Goal: Navigation & Orientation: Find specific page/section

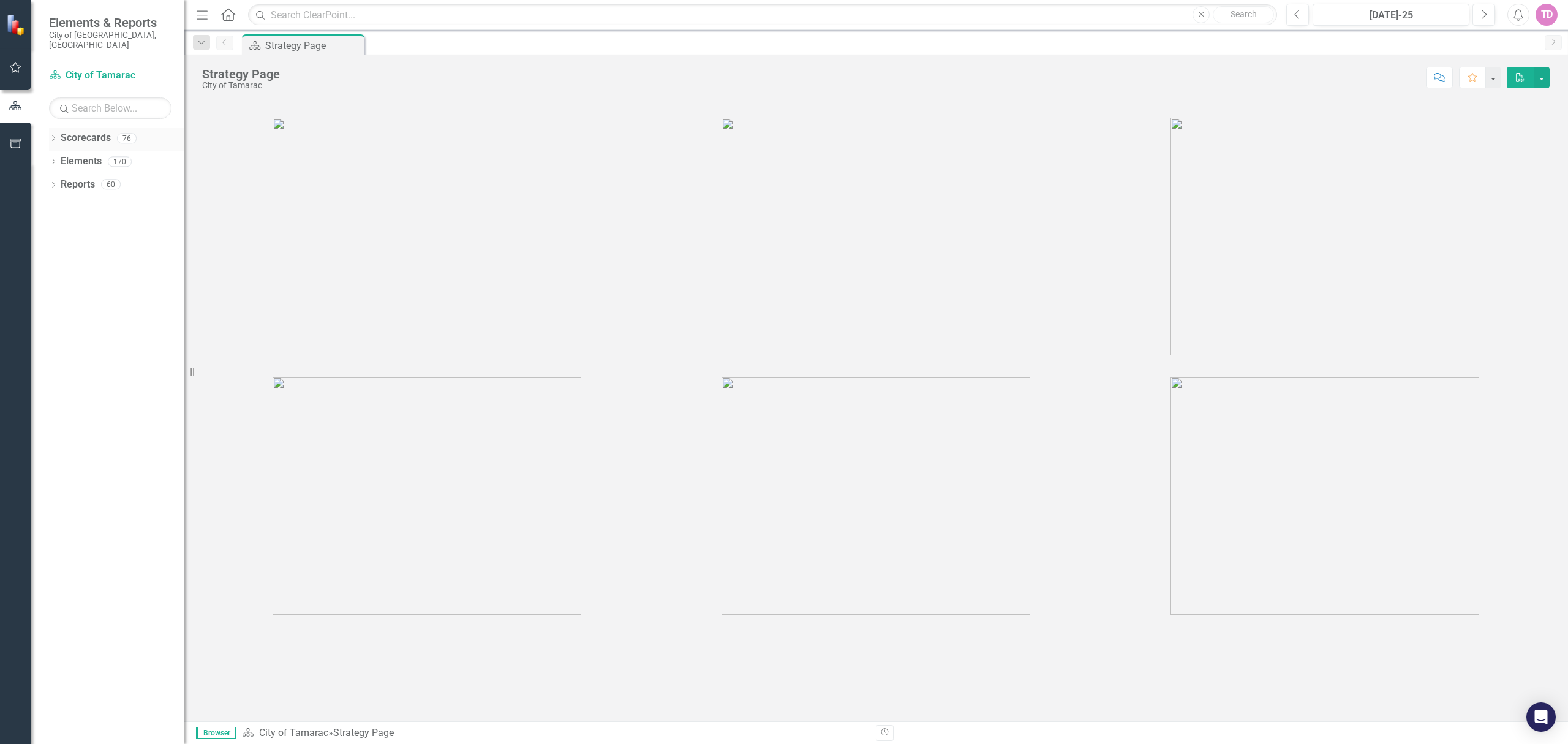
click at [50, 136] on icon "Dropdown" at bounding box center [53, 139] width 8 height 7
click at [57, 158] on icon "Dropdown" at bounding box center [60, 161] width 9 height 8
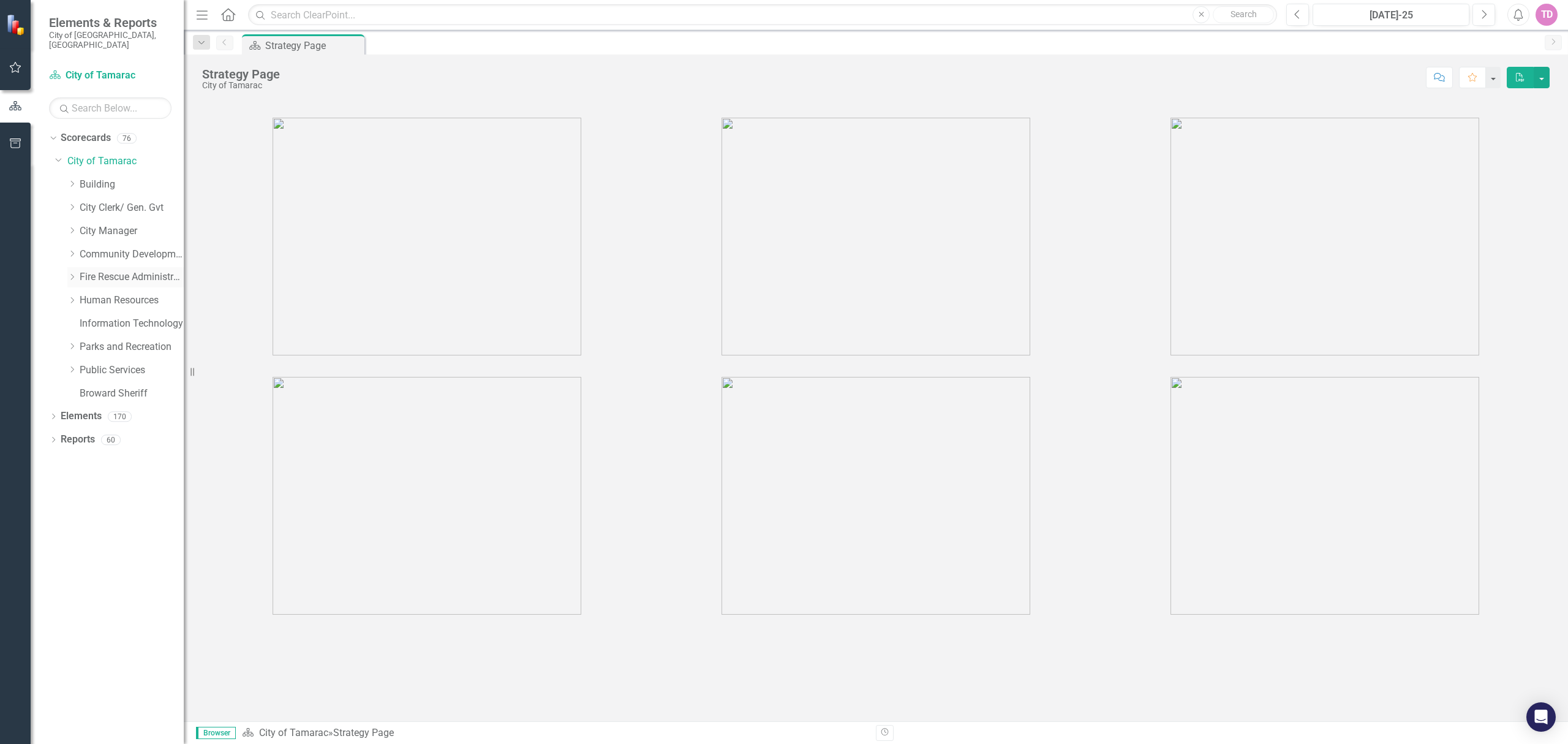
click at [103, 270] on link "Fire Rescue Administration" at bounding box center [131, 277] width 104 height 14
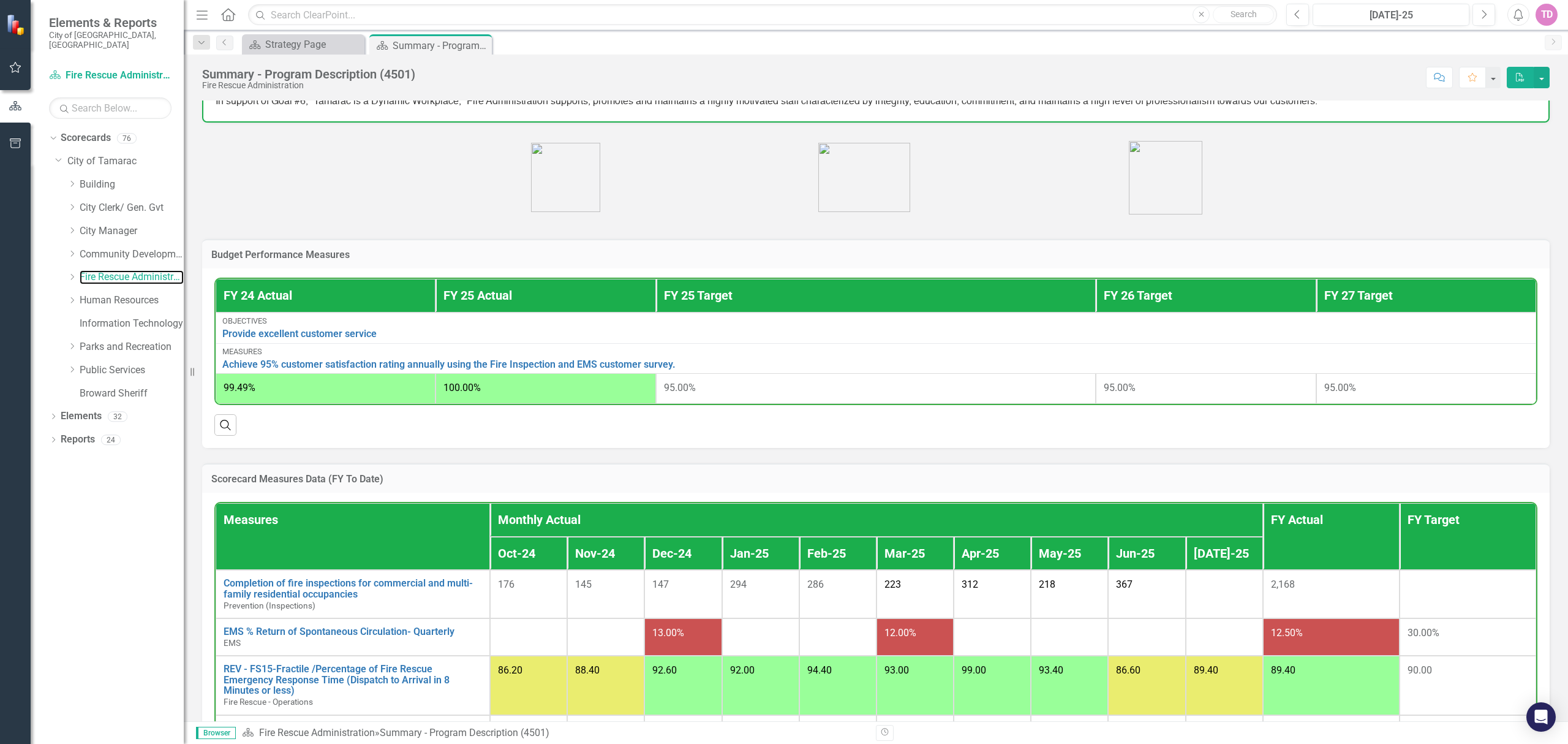
scroll to position [327, 0]
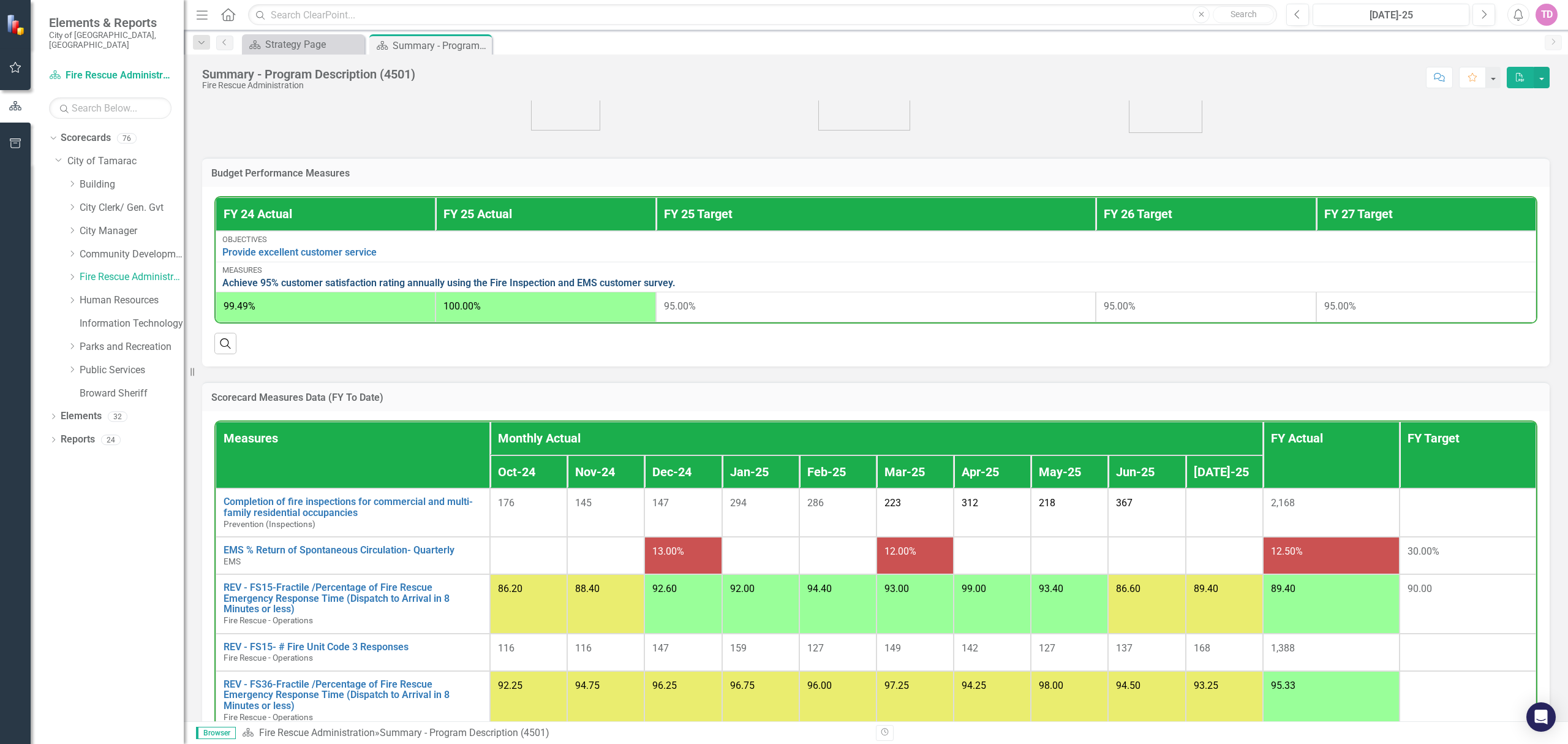
click at [524, 280] on link "Achieve 95% customer satisfaction rating annually using the Fire Inspection and…" at bounding box center [876, 283] width 1307 height 11
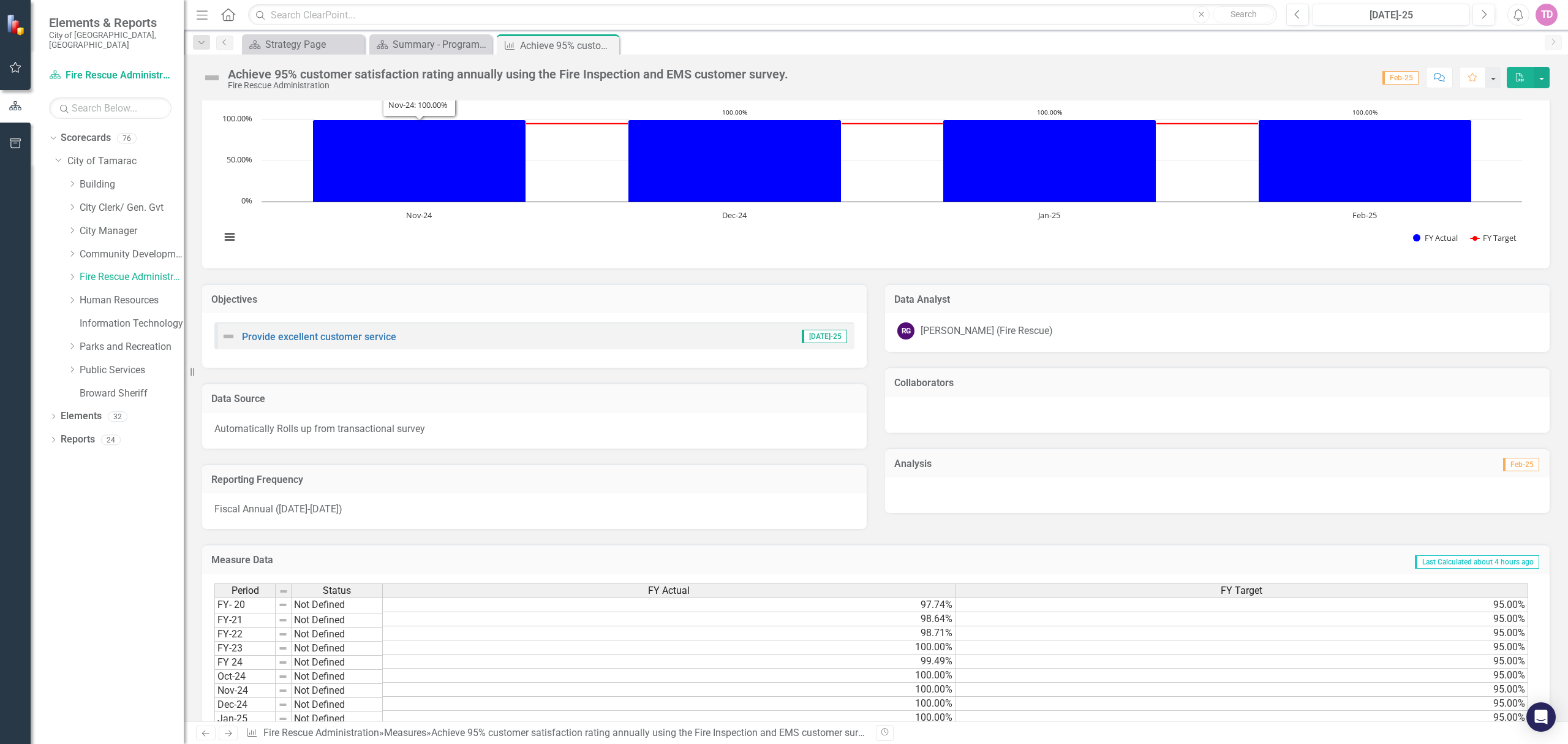
scroll to position [167, 0]
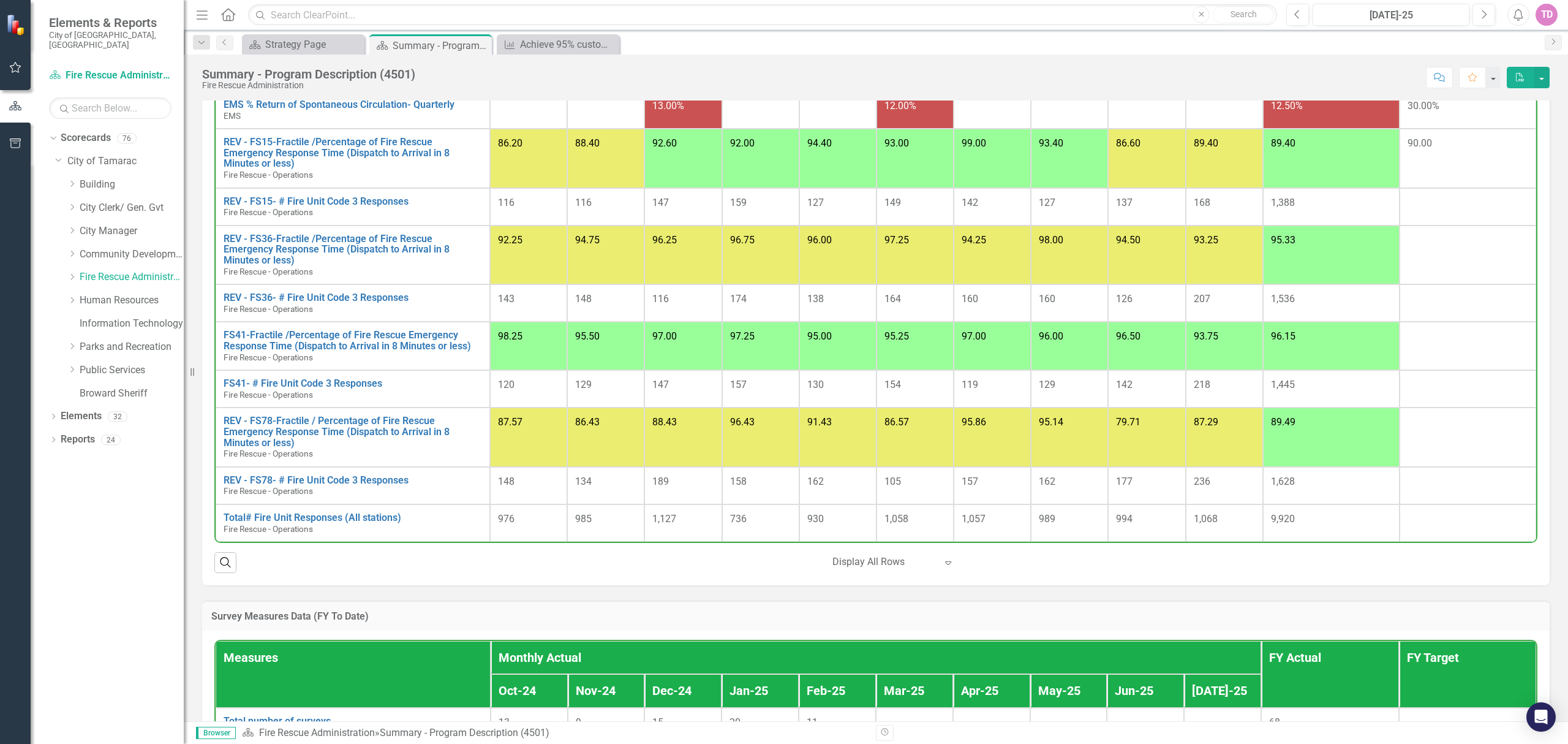
scroll to position [1008, 0]
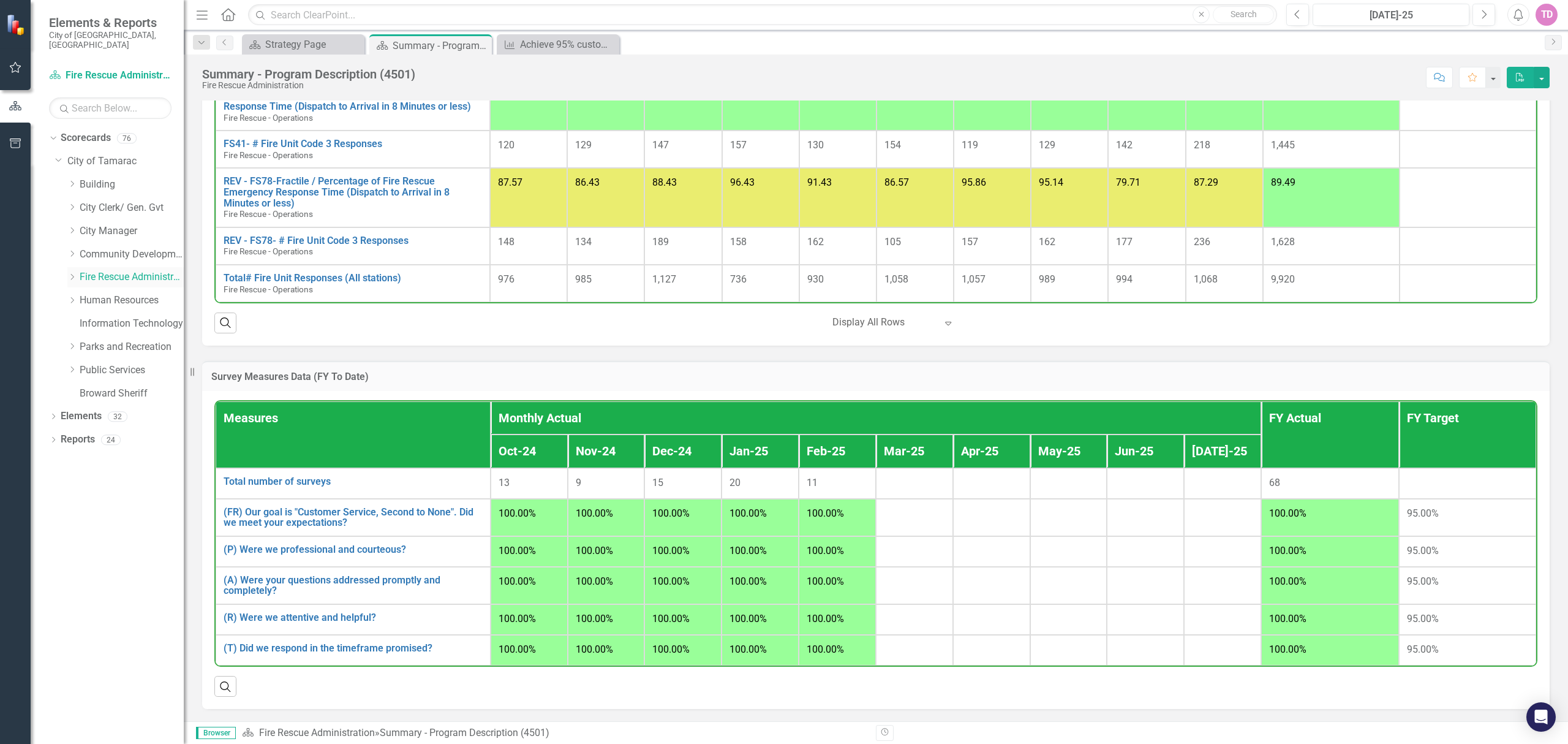
click at [70, 273] on icon "Dropdown" at bounding box center [72, 277] width 9 height 8
click at [112, 294] on link "Fire Rescue - Operations" at bounding box center [138, 301] width 92 height 14
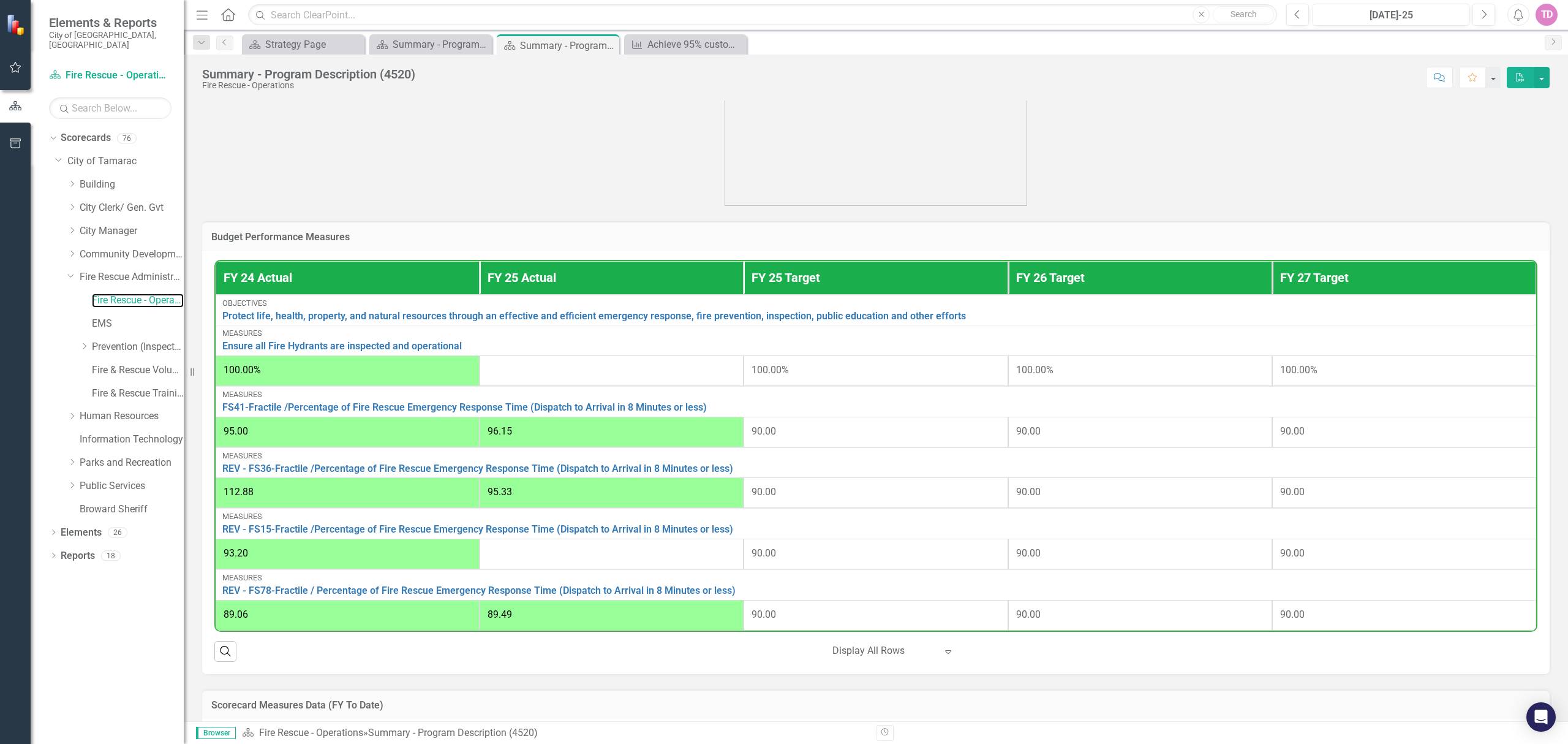
scroll to position [455, 0]
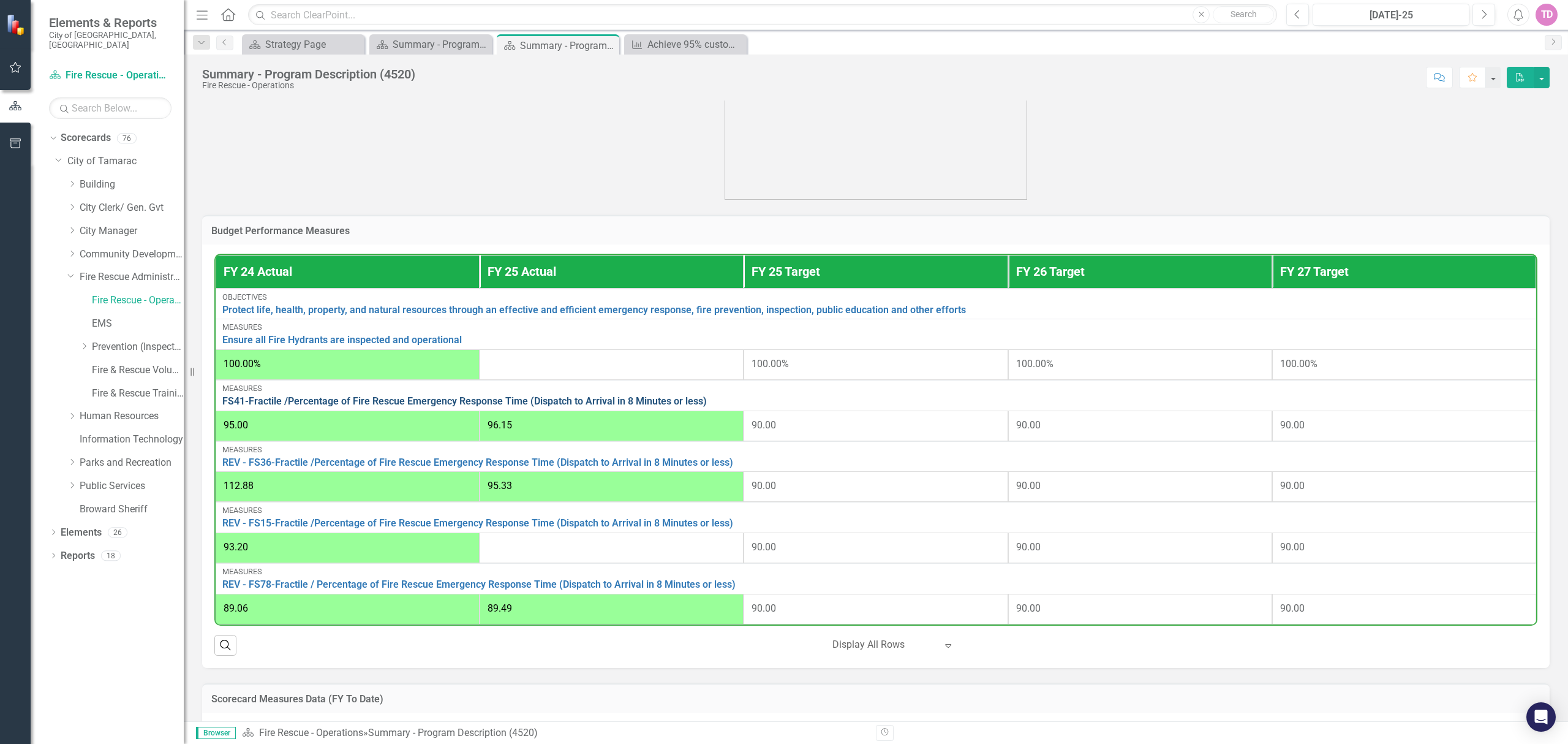
click at [394, 406] on link "FS41-Fractile /Percentage of Fire Rescue Emergency Response Time (Dispatch to A…" at bounding box center [876, 401] width 1307 height 11
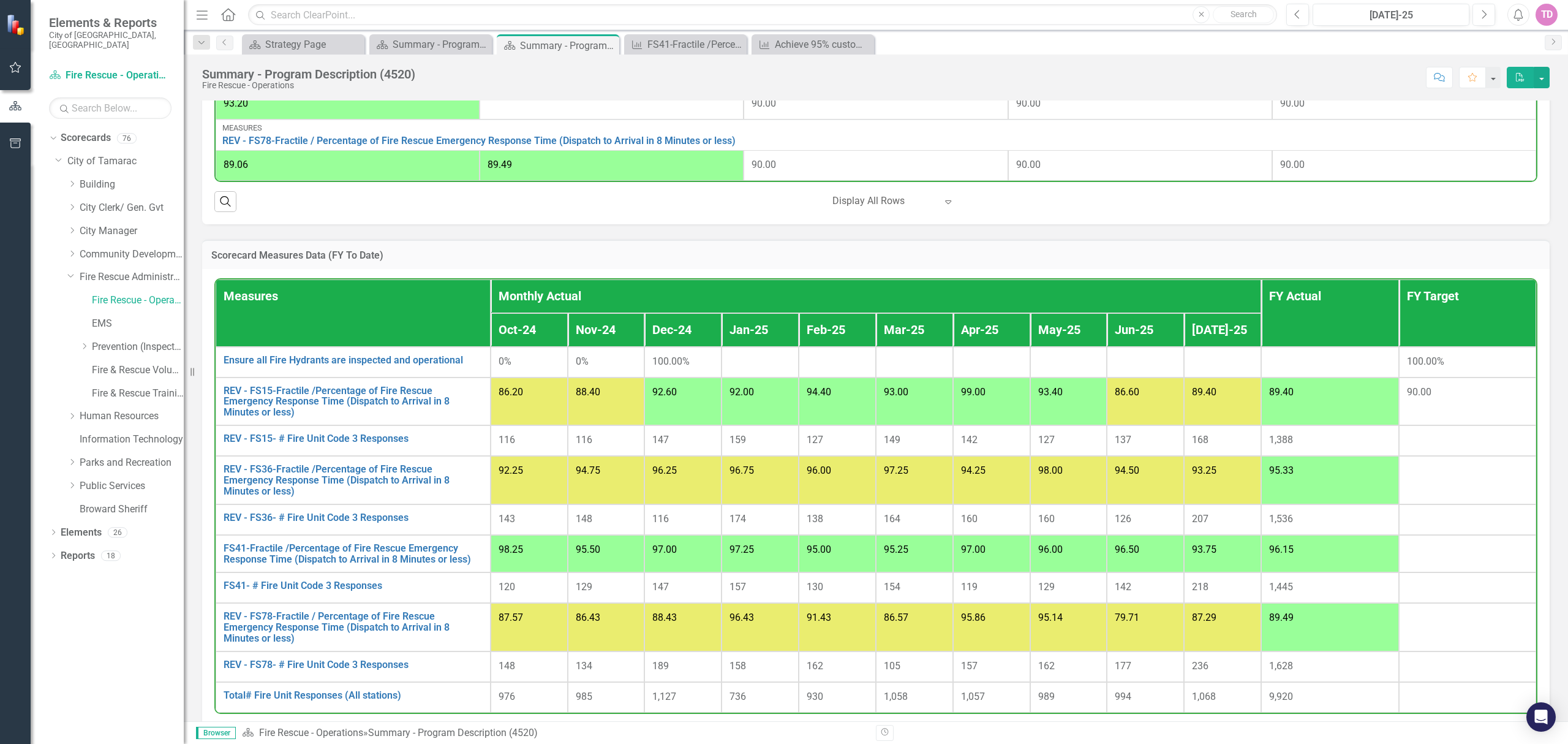
scroll to position [965, 0]
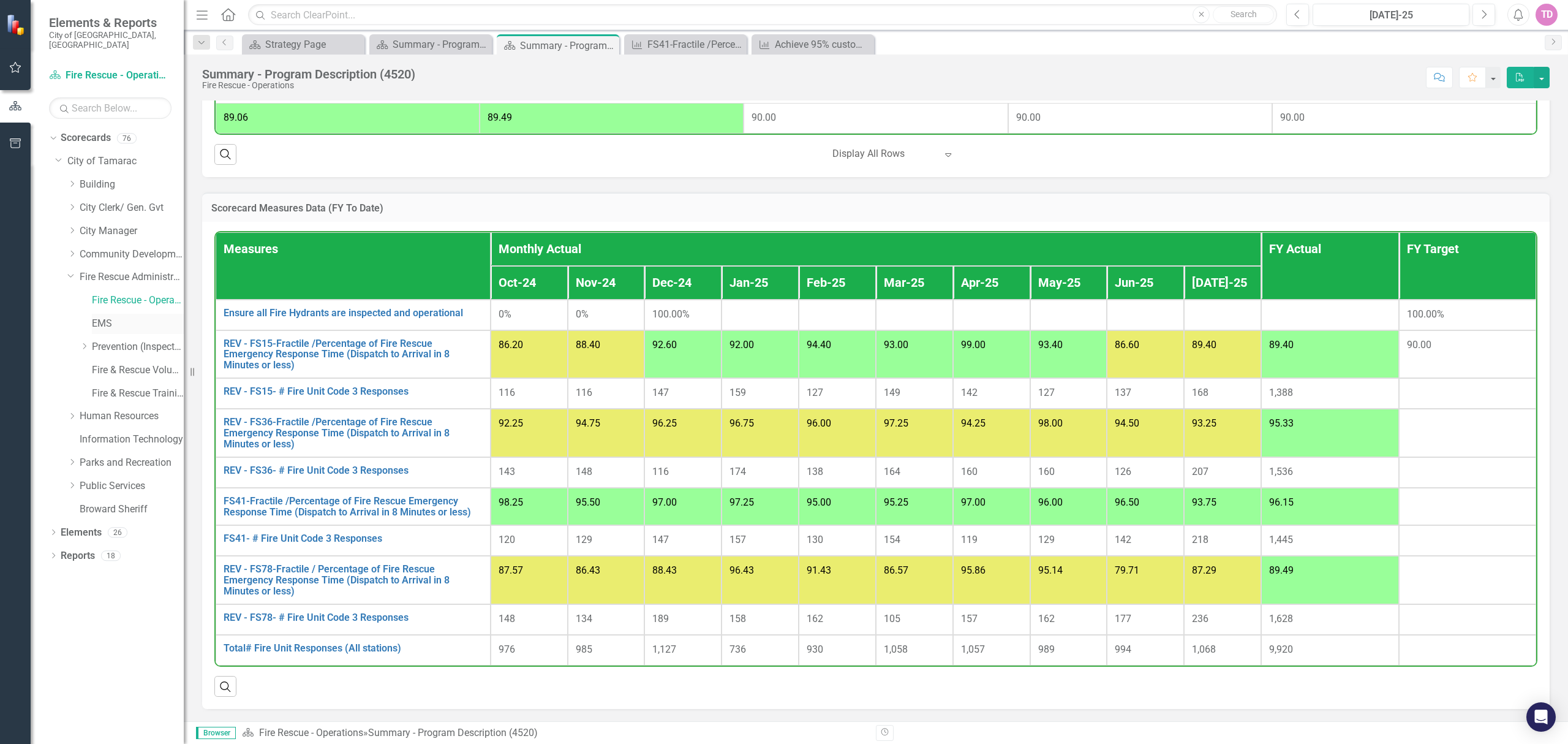
click at [104, 317] on link "EMS" at bounding box center [138, 323] width 92 height 14
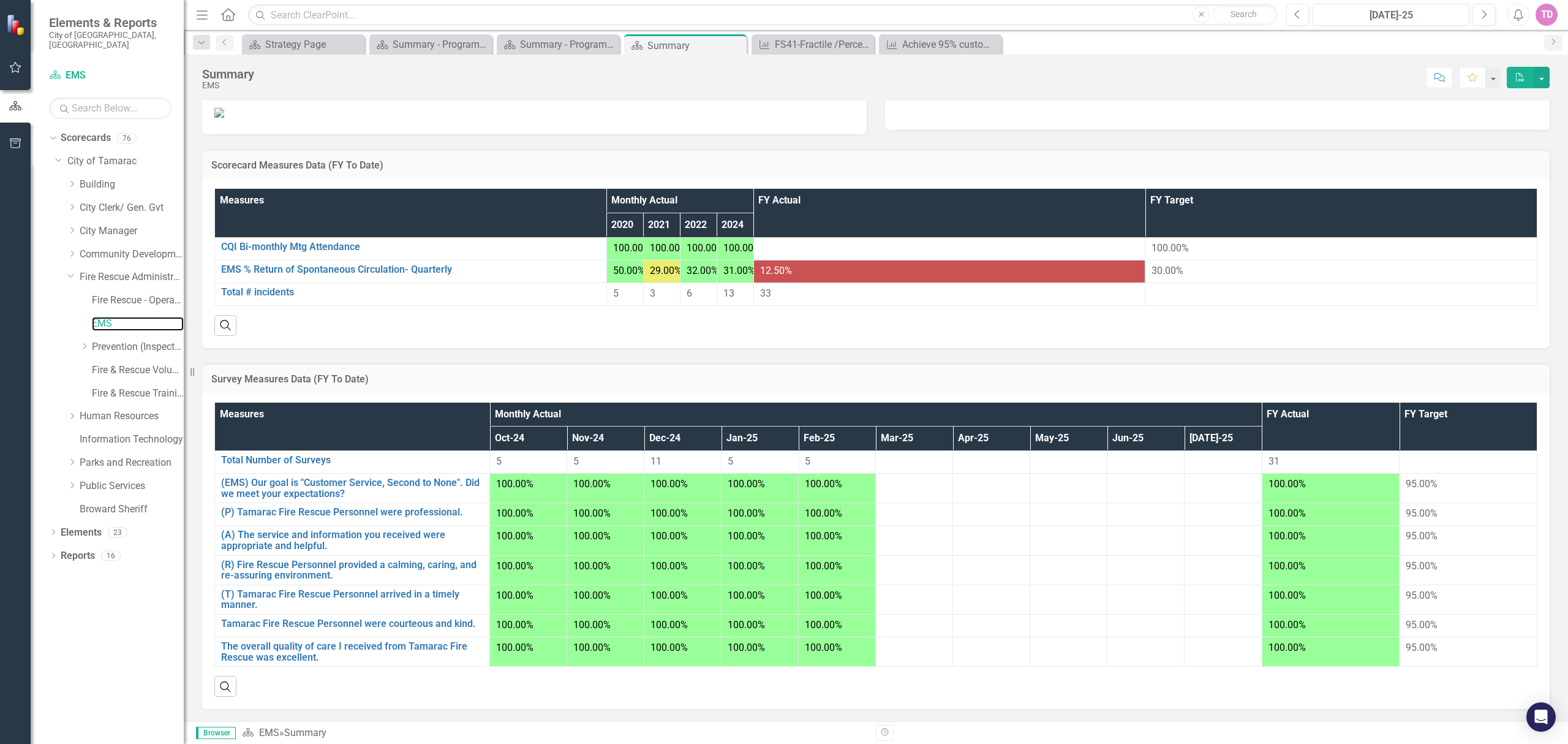
scroll to position [335, 0]
click at [271, 287] on link "Total # incidents" at bounding box center [410, 292] width 379 height 11
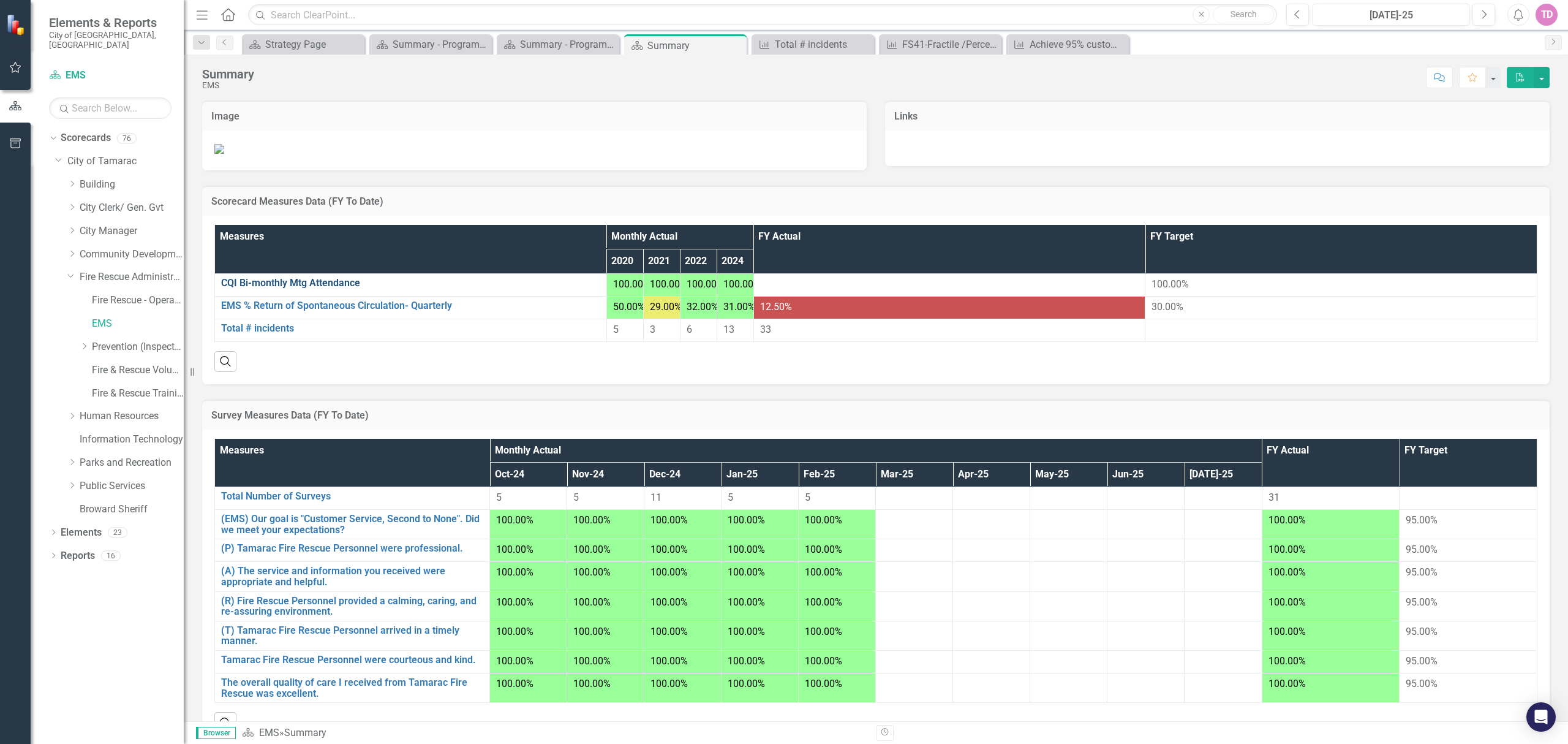
click at [338, 289] on link "CQI Bi-monthly Mtg Attendance" at bounding box center [410, 283] width 379 height 11
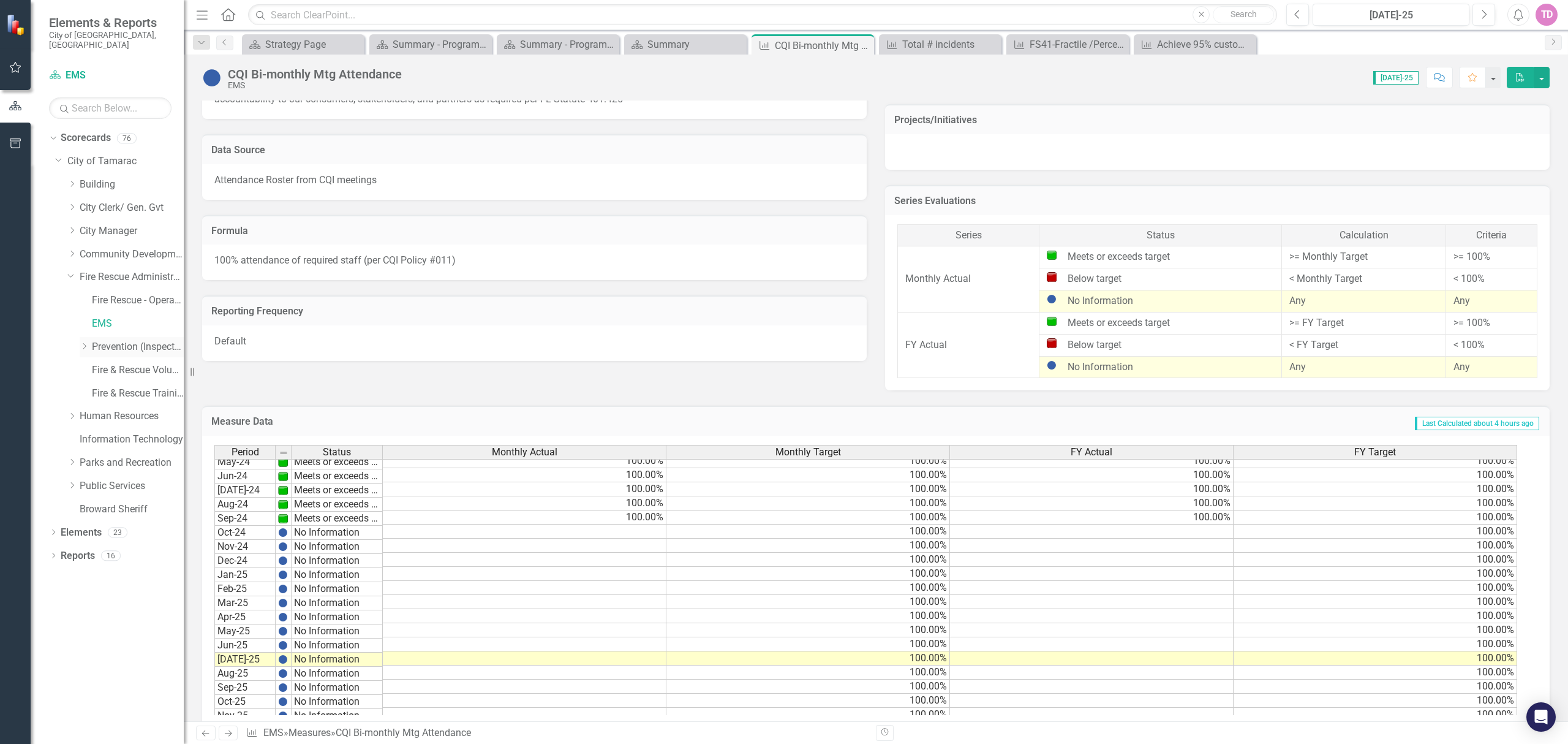
click at [83, 343] on icon "Dropdown" at bounding box center [84, 346] width 9 height 8
click at [118, 340] on link "Prevention (Inspections)" at bounding box center [138, 347] width 92 height 14
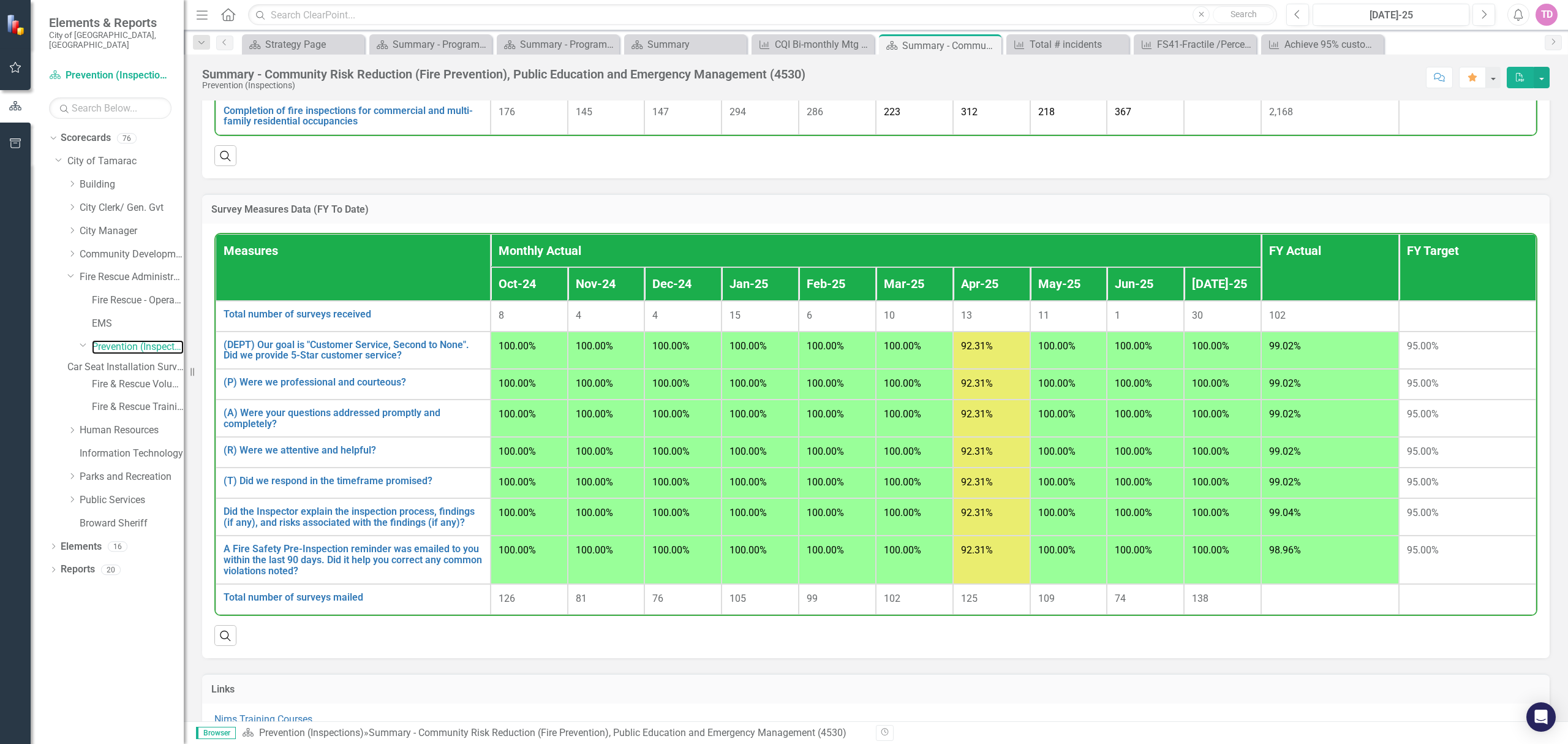
scroll to position [1019, 0]
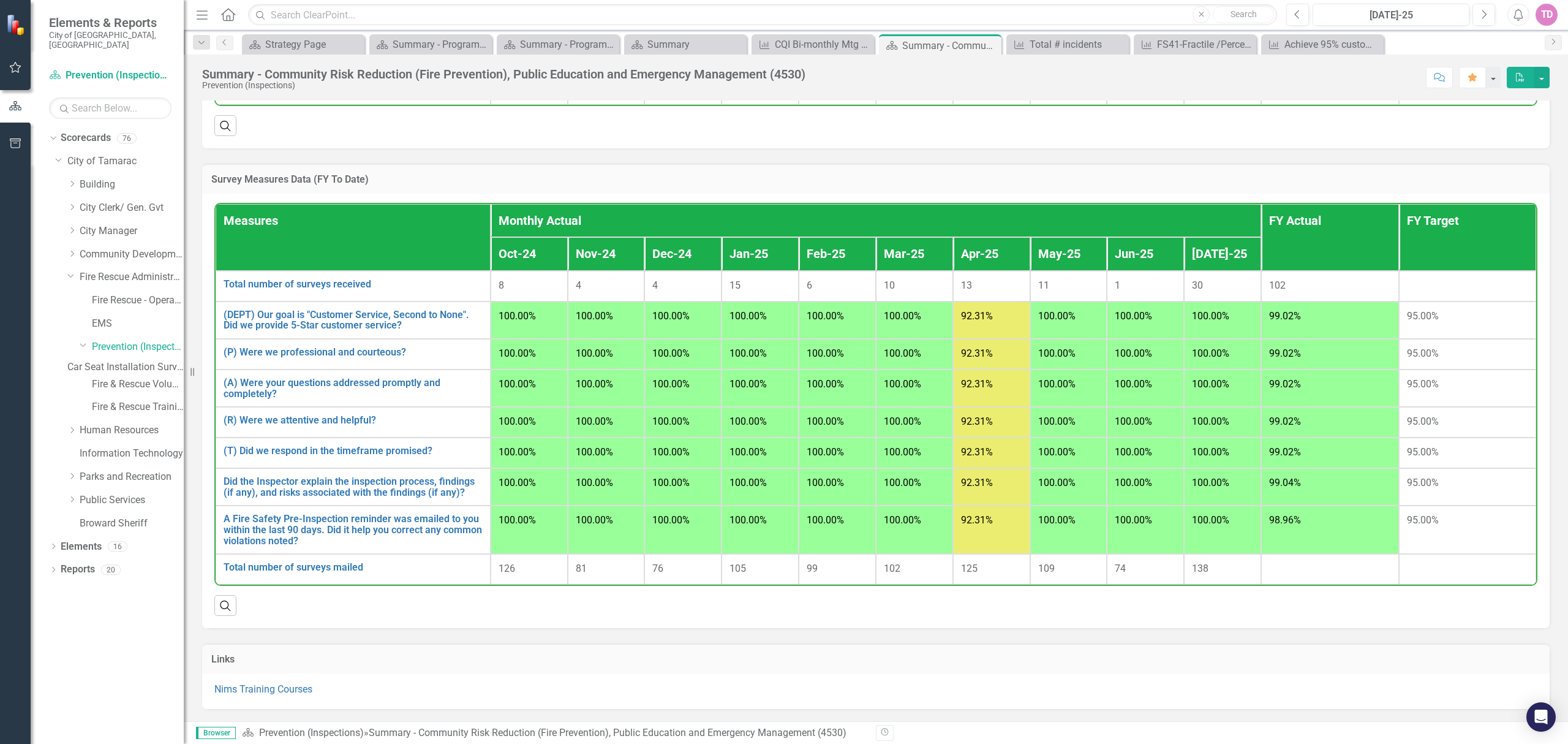
click at [131, 362] on link "Car Seat Installation Survey" at bounding box center [125, 367] width 116 height 14
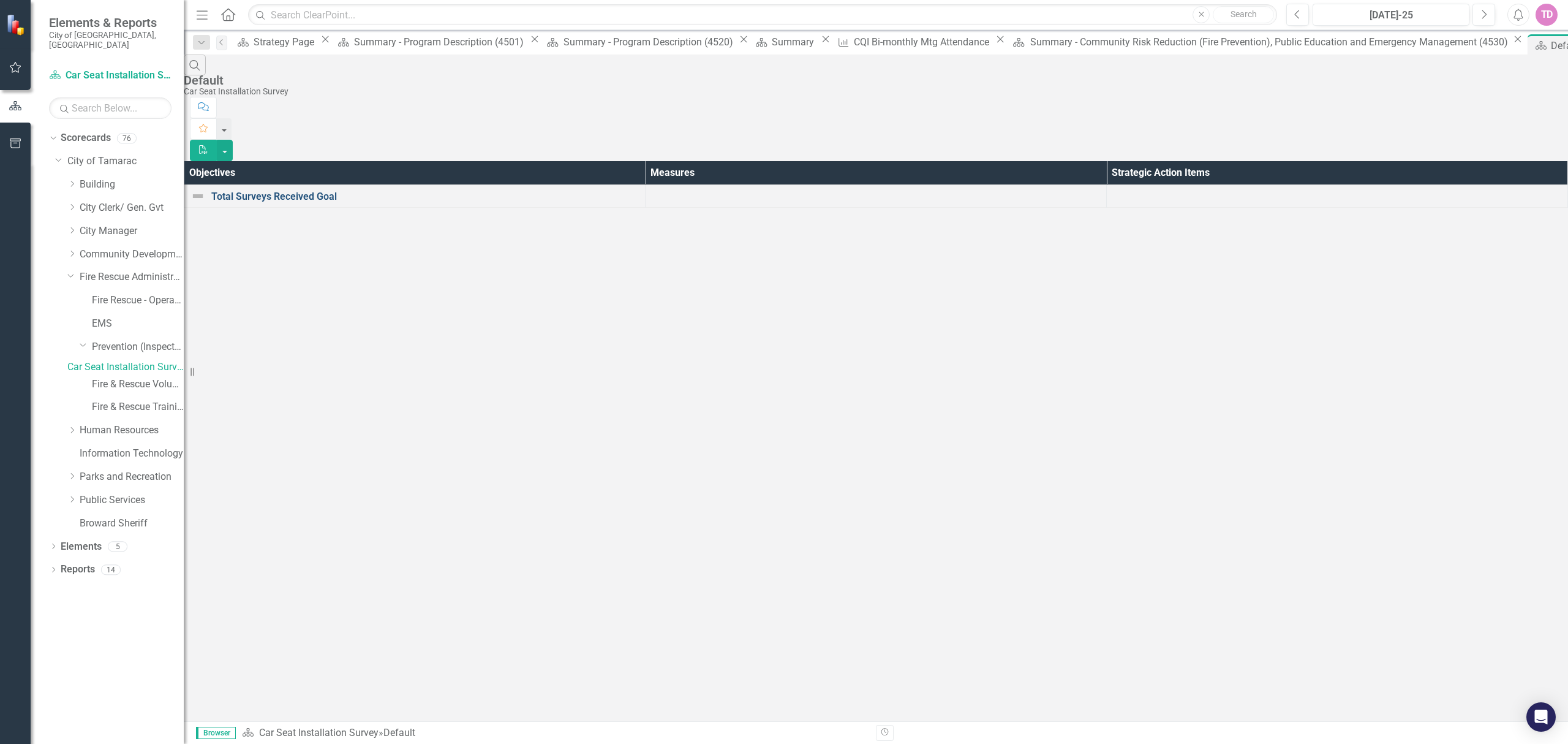
click at [258, 191] on link "Total Surveys Received Goal" at bounding box center [425, 197] width 427 height 11
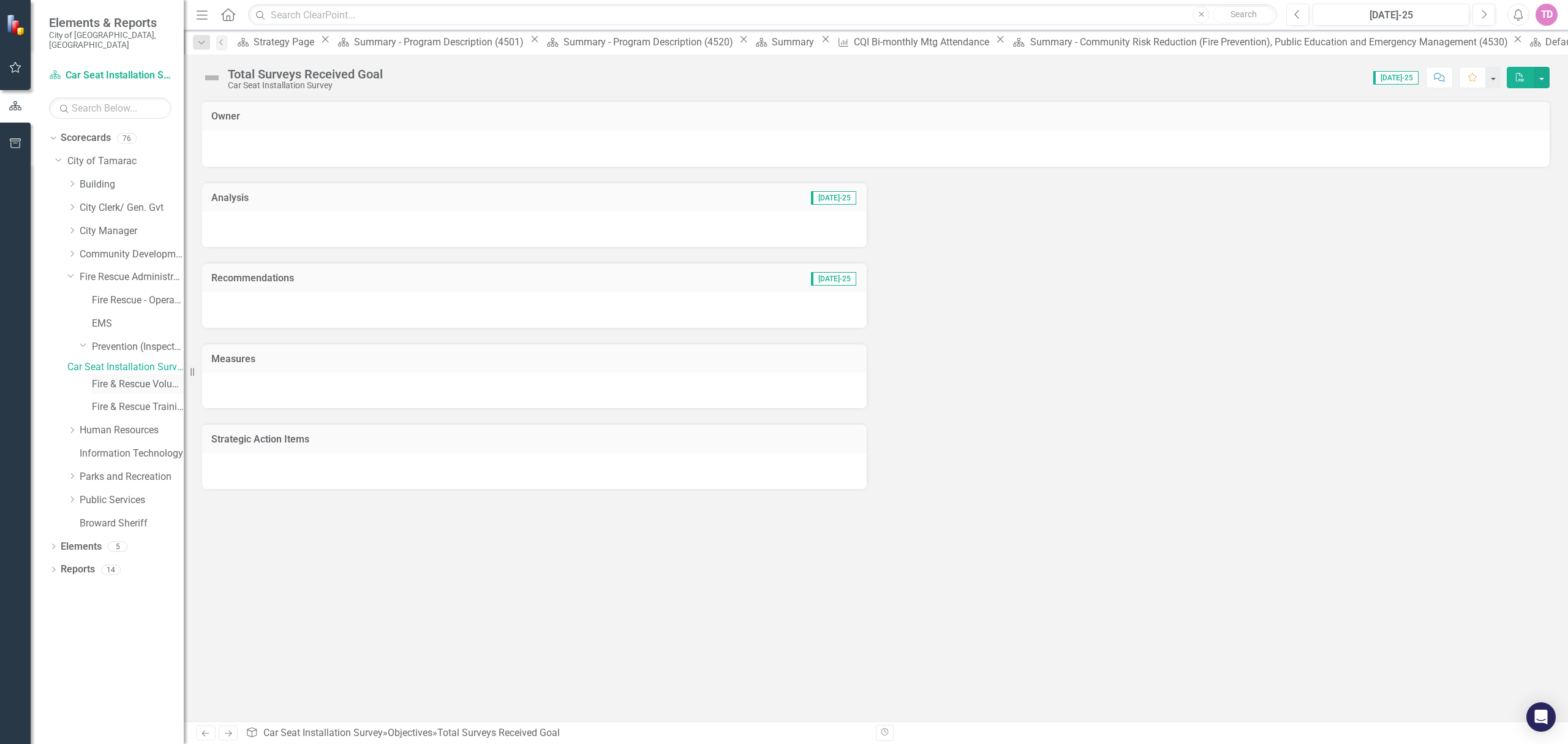
click at [105, 382] on link "Fire & Rescue Volunteers" at bounding box center [138, 385] width 92 height 14
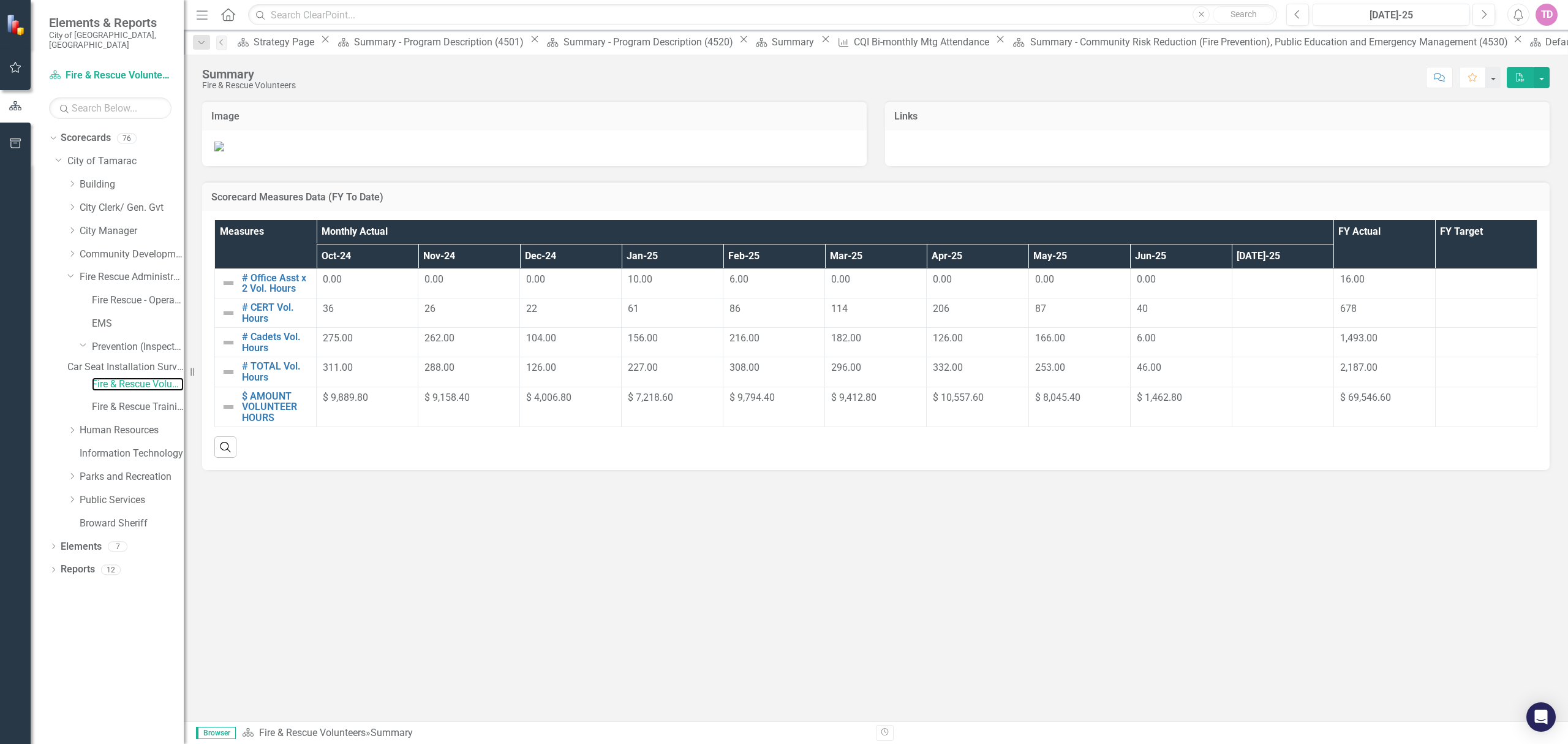
scroll to position [384, 0]
click at [134, 408] on link "Fire & Rescue Training" at bounding box center [138, 407] width 92 height 14
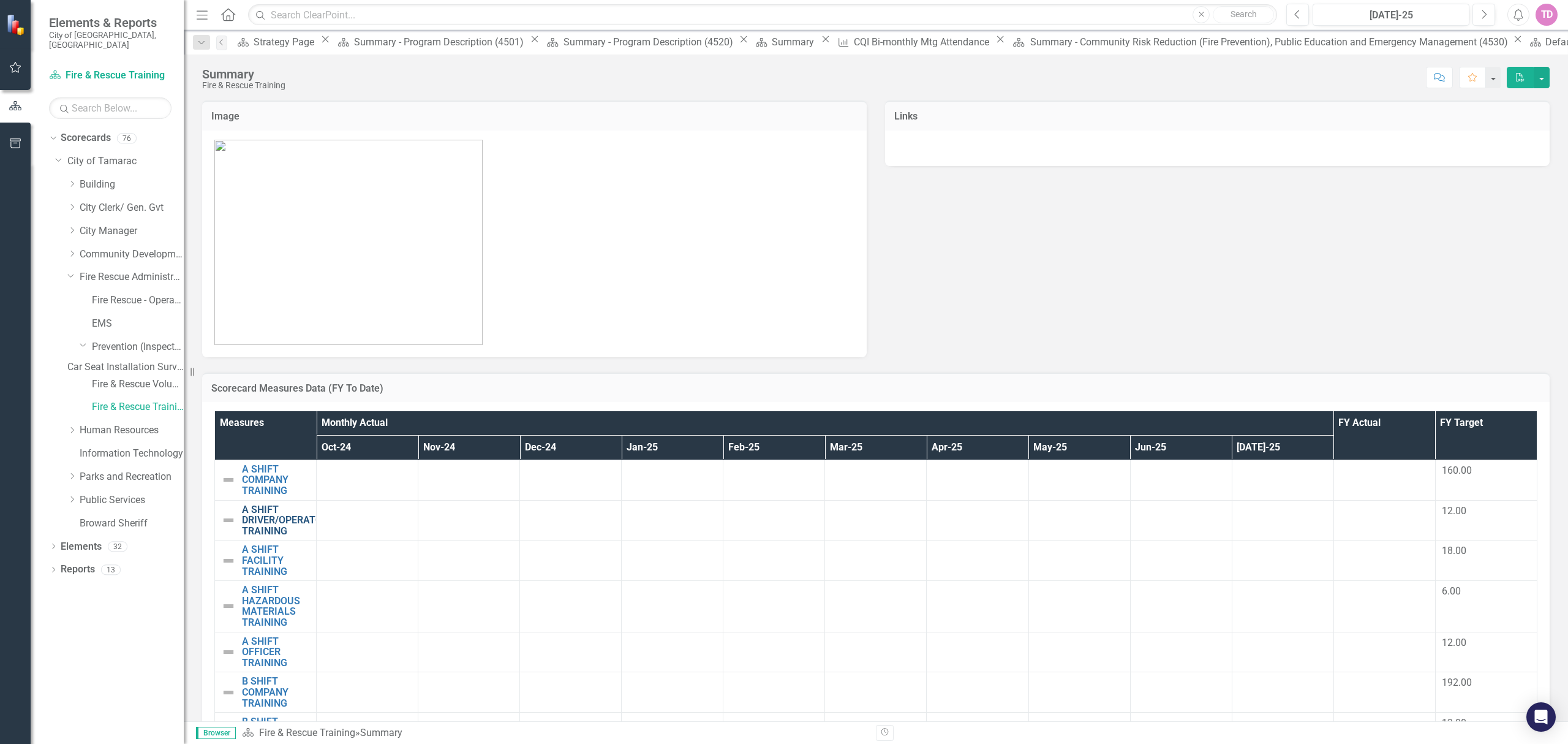
click at [266, 518] on link "A SHIFT DRIVER/OPERATOR TRAINING" at bounding box center [285, 521] width 86 height 32
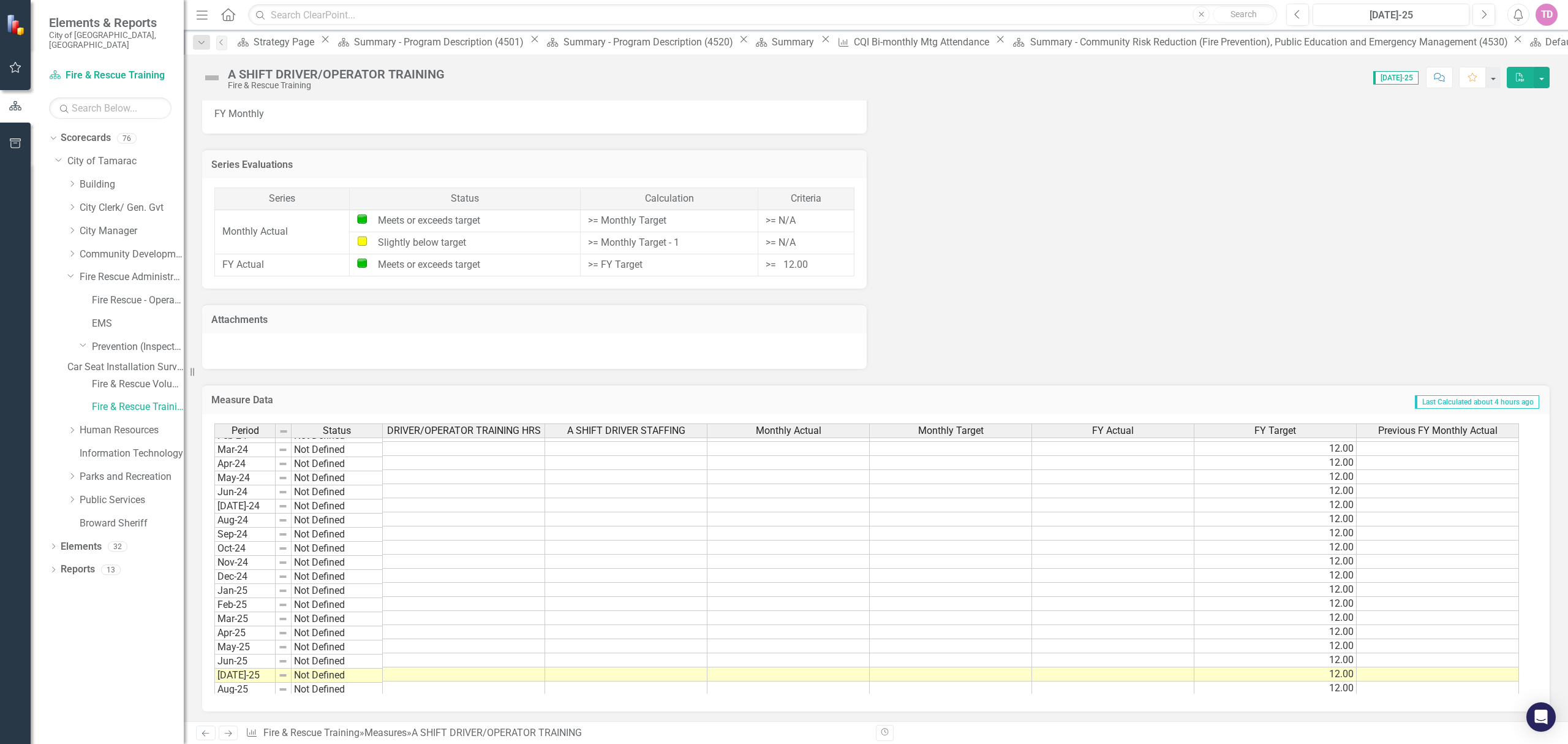
scroll to position [460, 0]
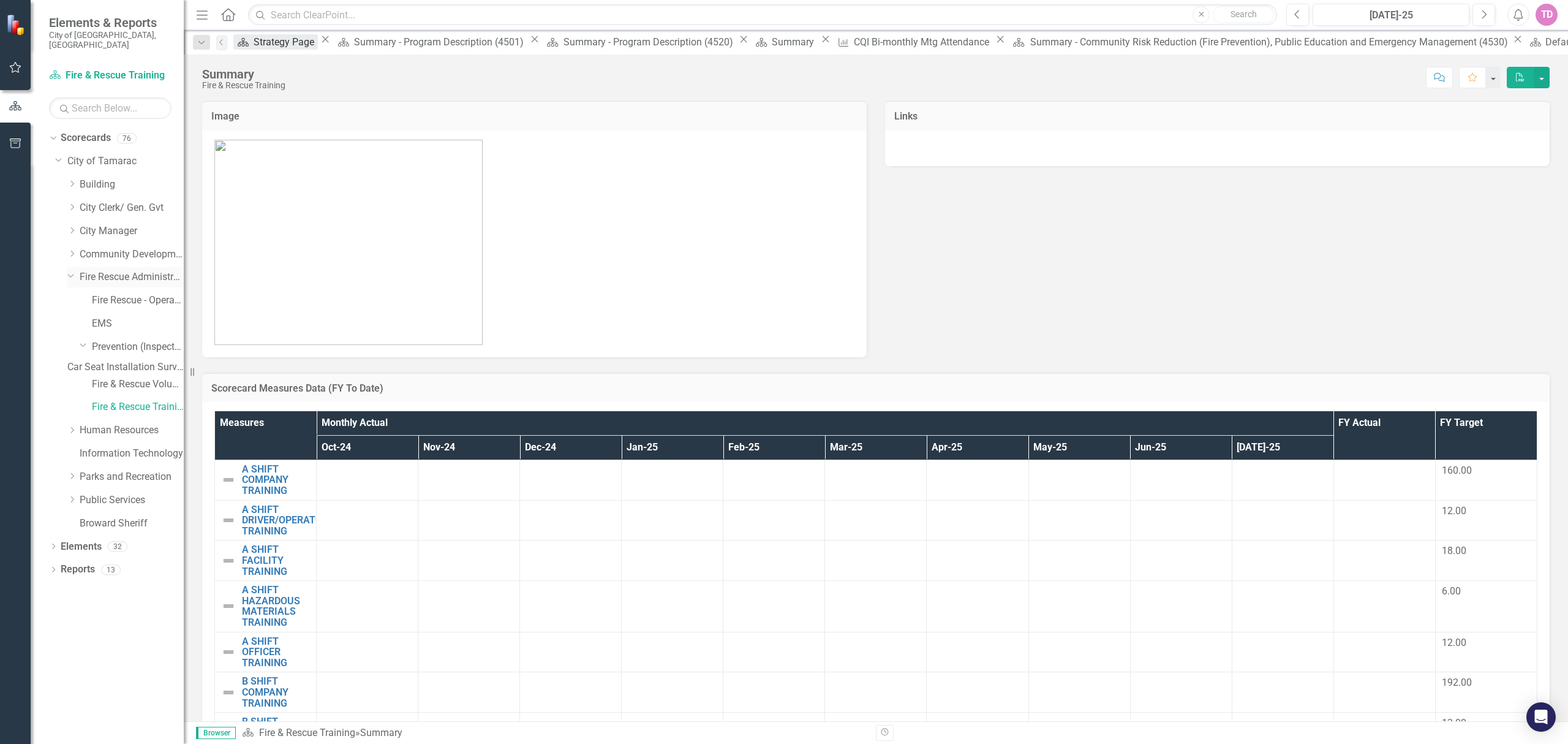
click at [70, 271] on icon "Dropdown" at bounding box center [71, 275] width 8 height 9
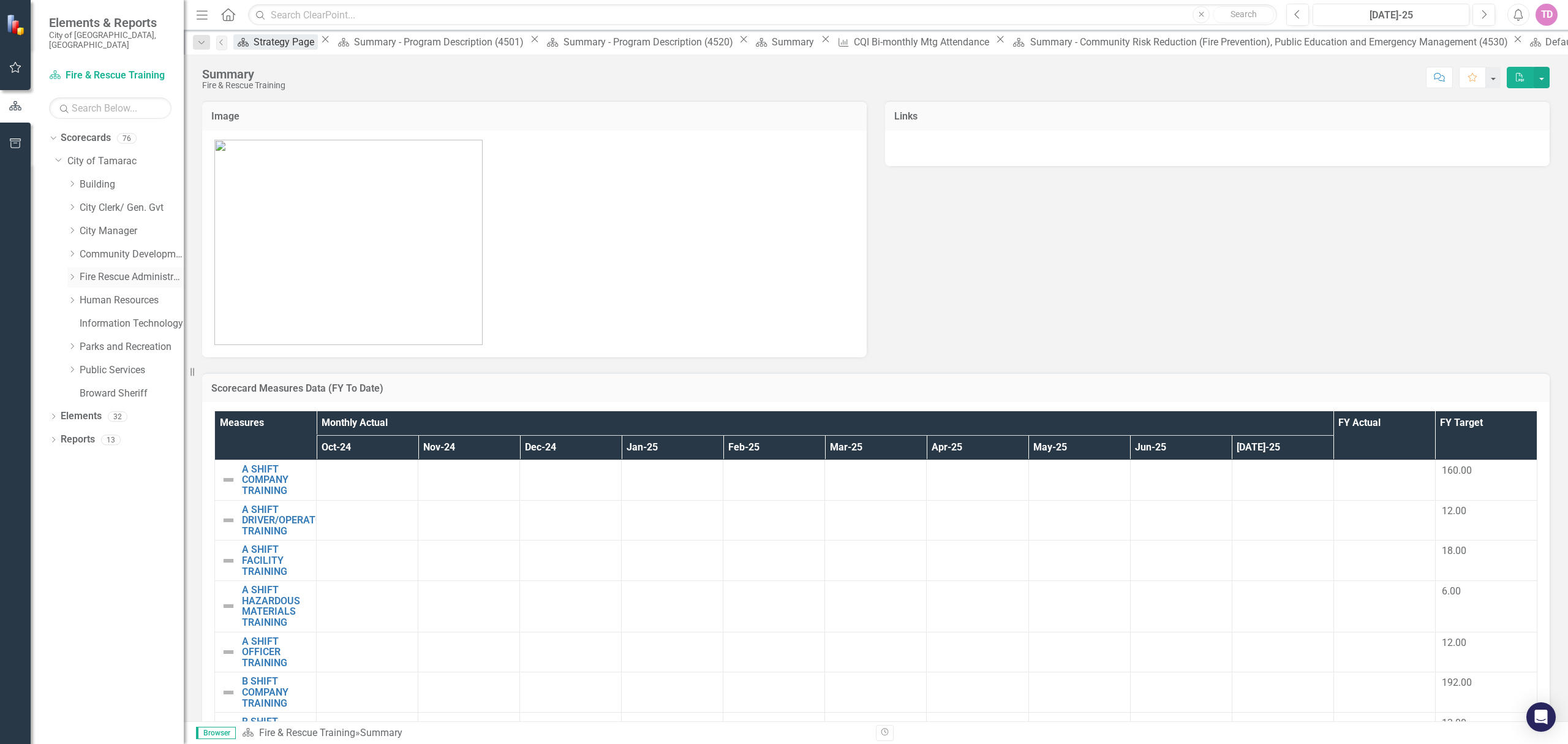
click at [70, 273] on icon "Dropdown" at bounding box center [72, 277] width 9 height 8
click at [131, 294] on link "Fire Rescue - Operations" at bounding box center [138, 301] width 92 height 14
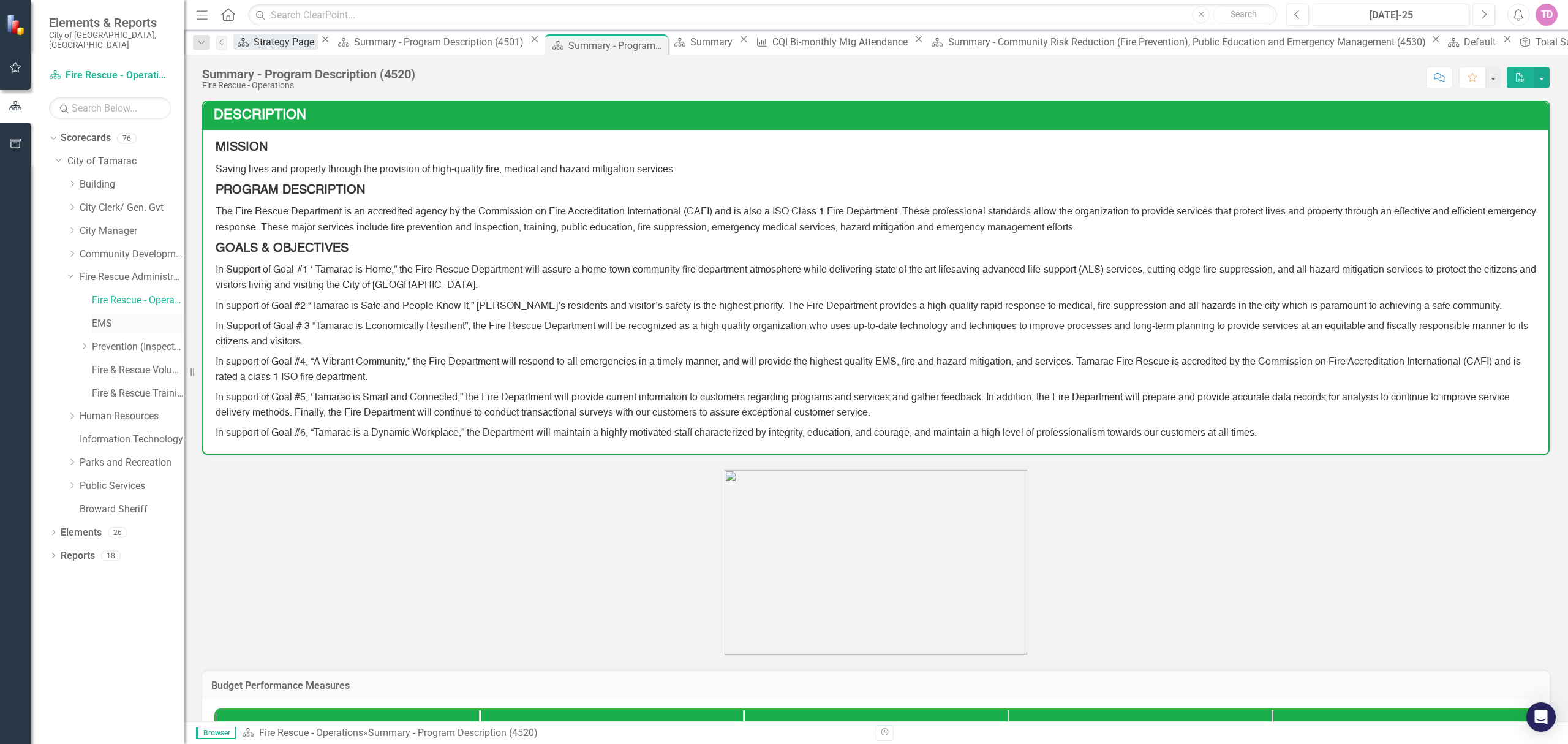
click at [105, 317] on link "EMS" at bounding box center [138, 323] width 92 height 14
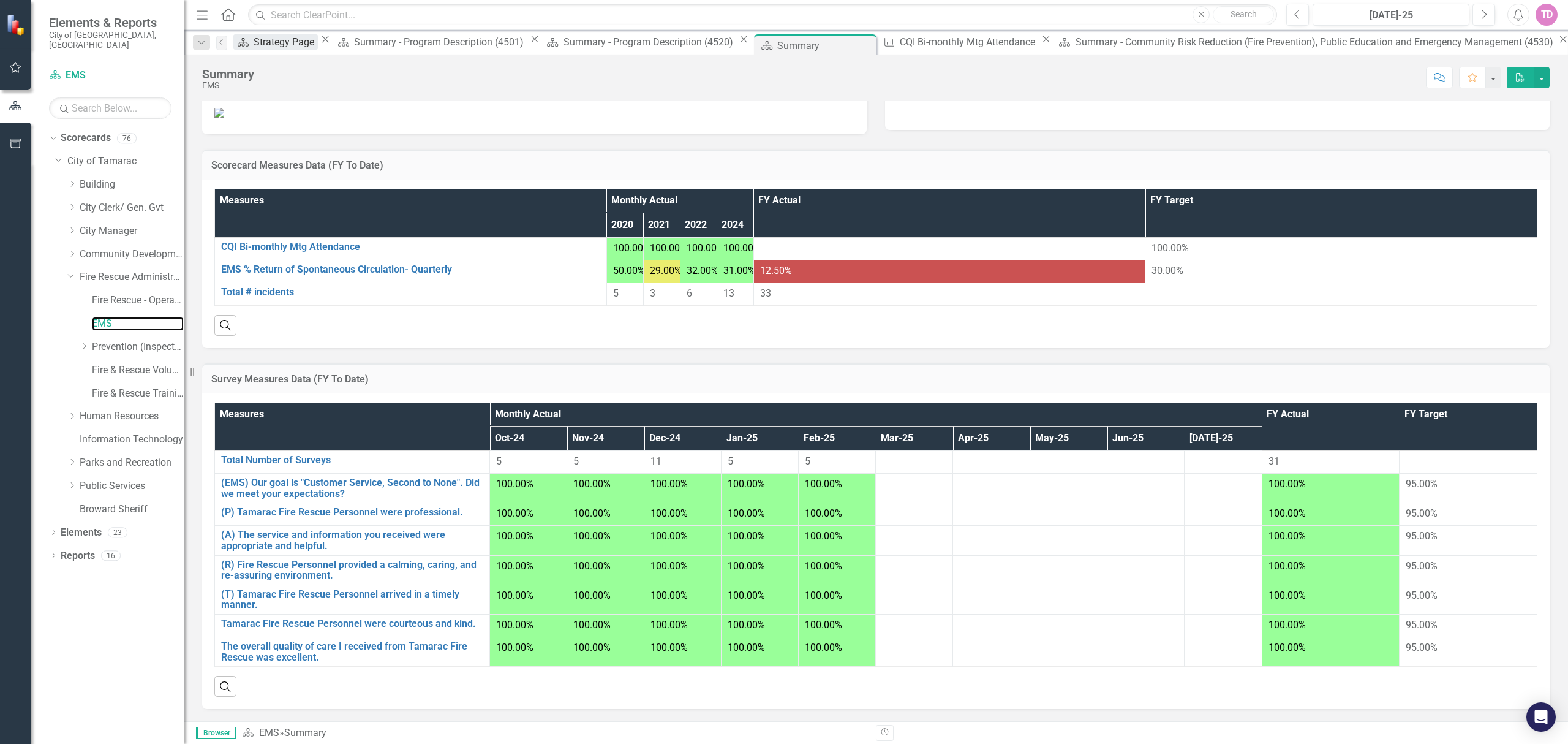
scroll to position [335, 0]
click at [277, 290] on link "Total # incidents" at bounding box center [410, 292] width 379 height 11
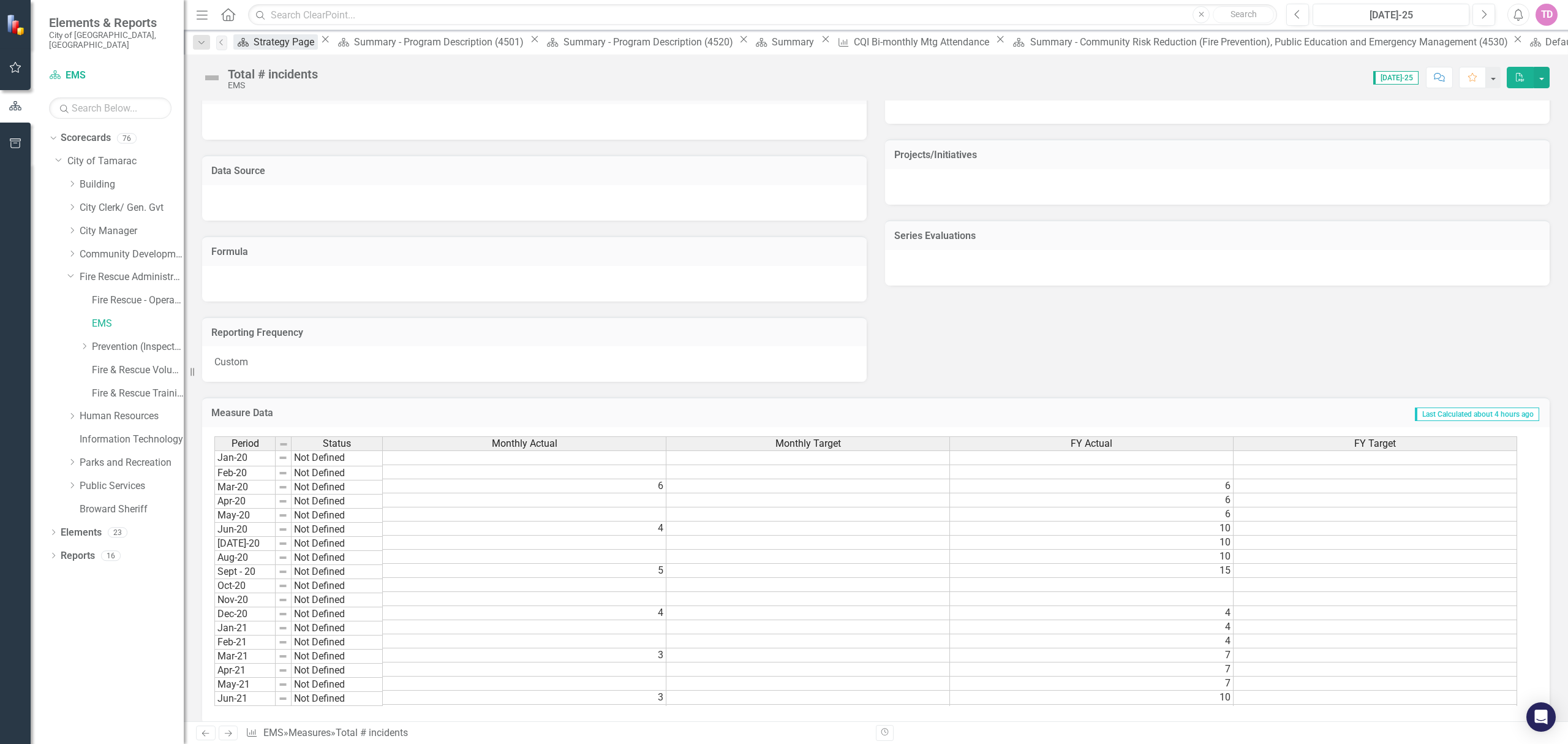
scroll to position [549, 0]
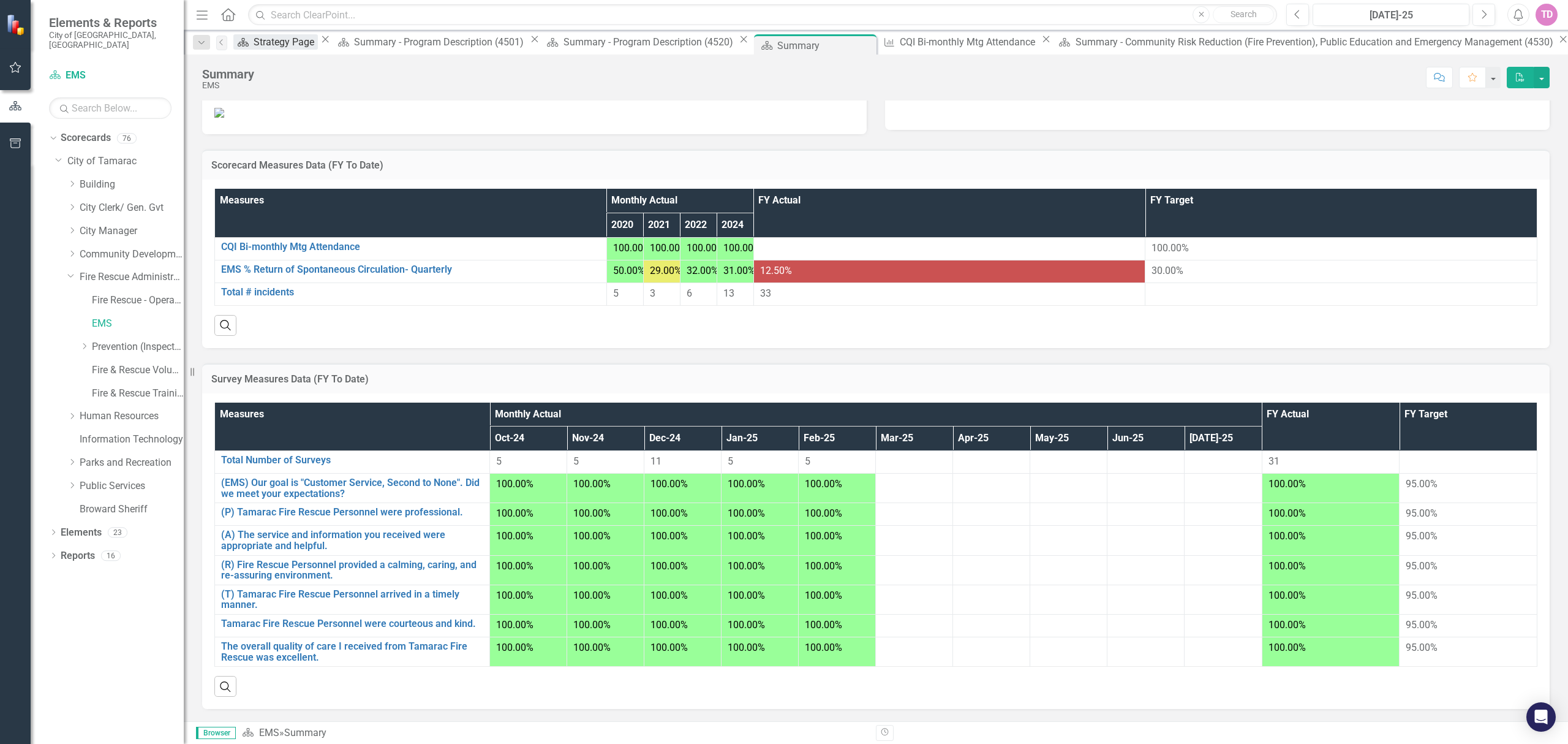
scroll to position [335, 0]
drag, startPoint x: 109, startPoint y: 291, endPoint x: 115, endPoint y: 290, distance: 6.1
click at [109, 294] on link "Fire Rescue - Operations" at bounding box center [138, 301] width 92 height 14
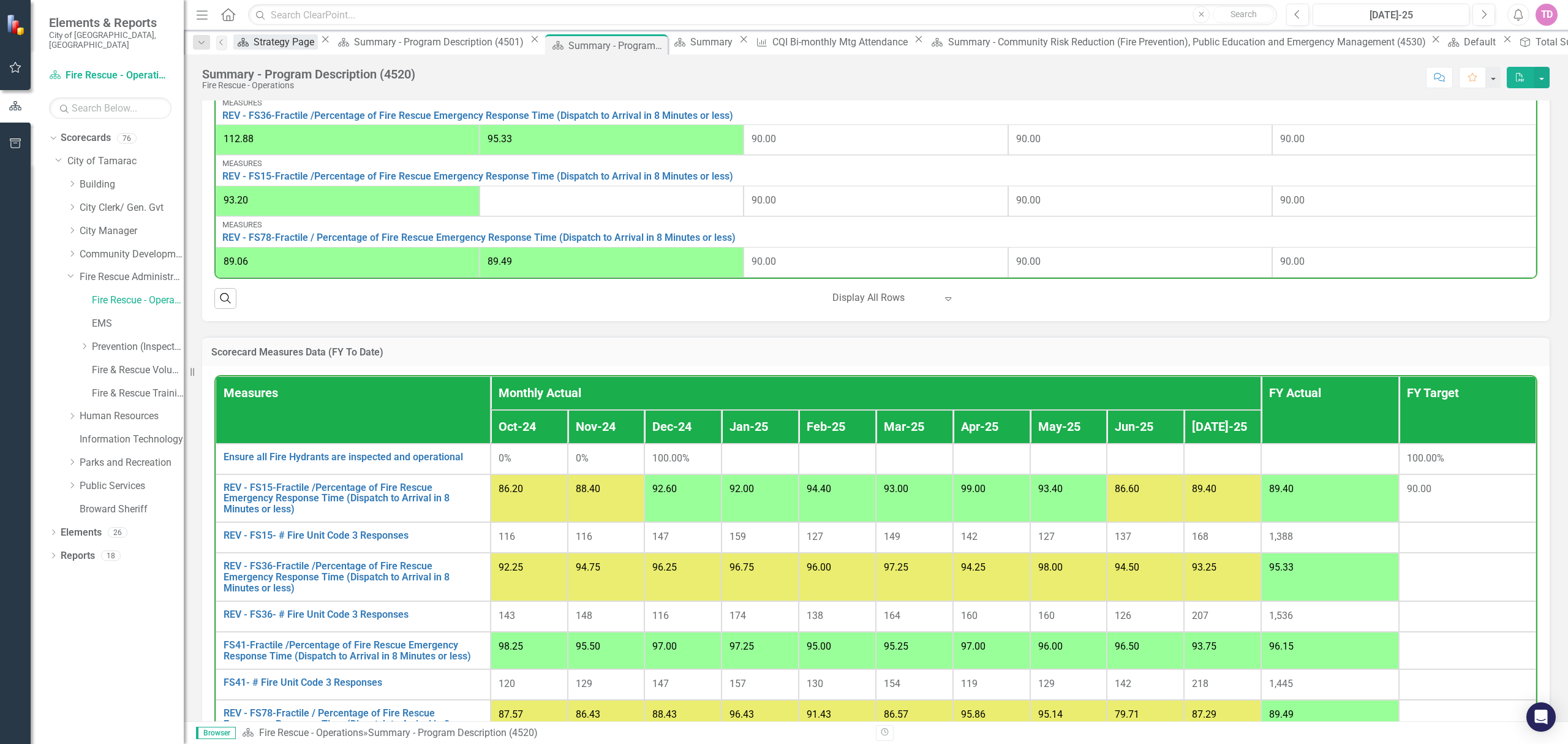
scroll to position [965, 0]
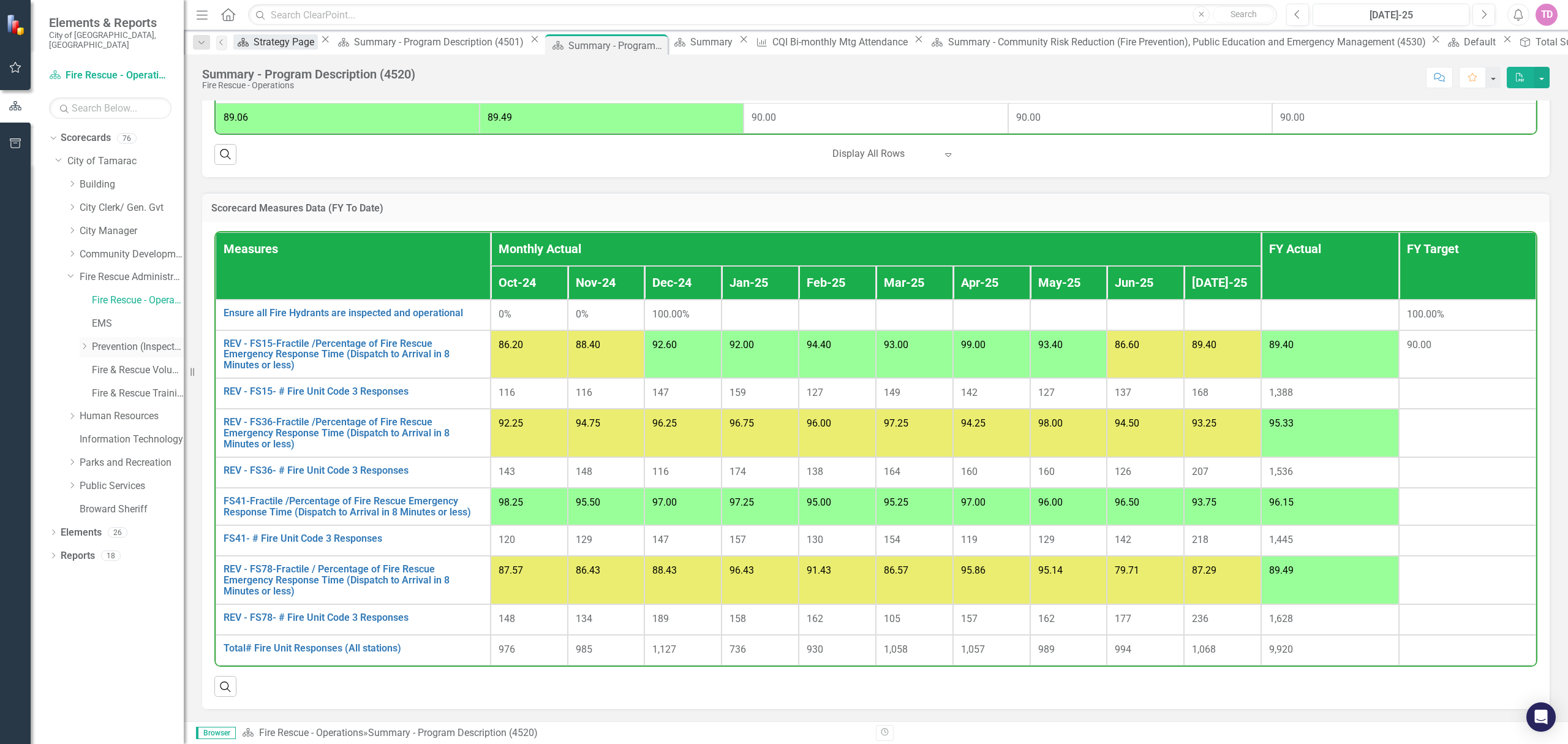
click at [102, 340] on link "Prevention (Inspections)" at bounding box center [138, 347] width 92 height 14
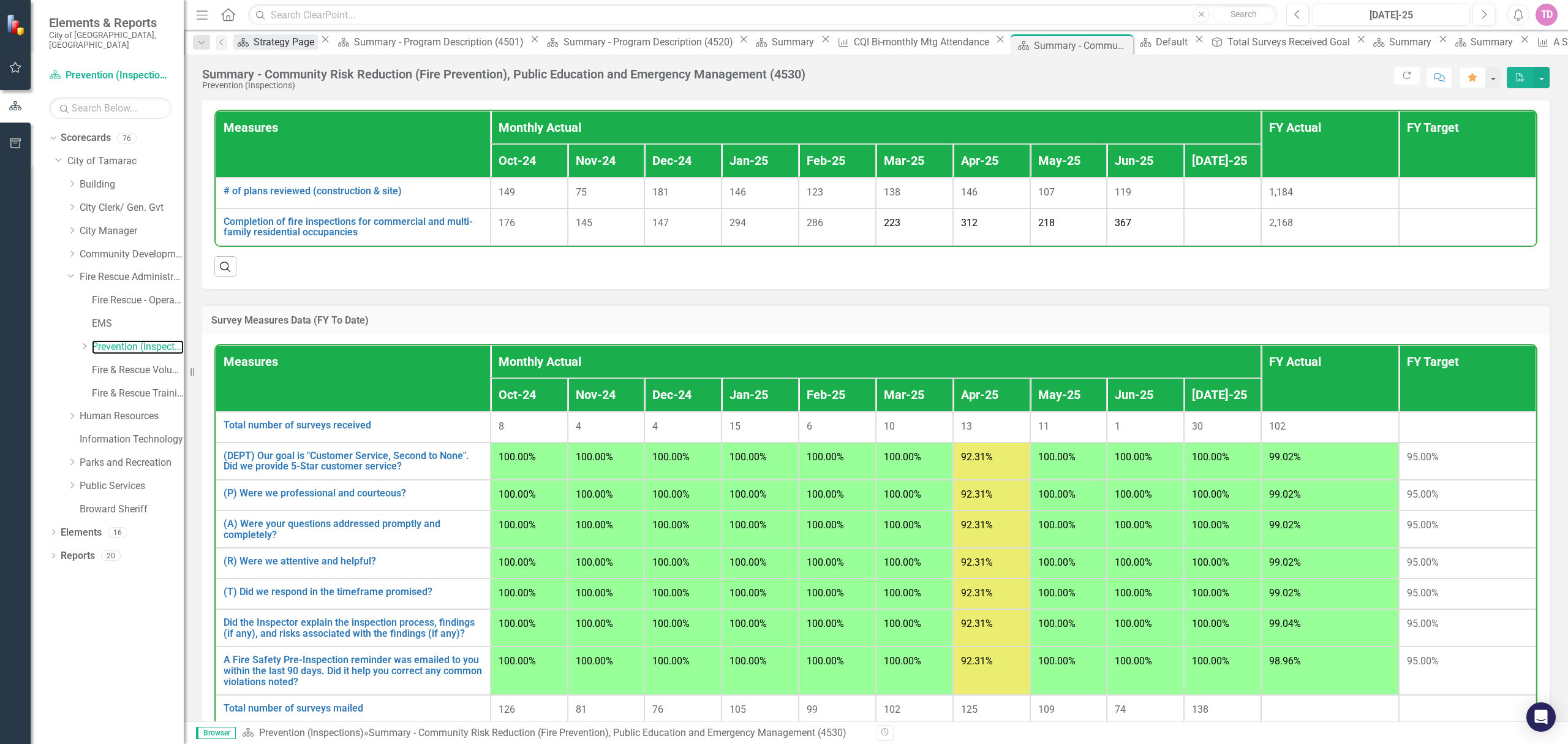
scroll to position [898, 0]
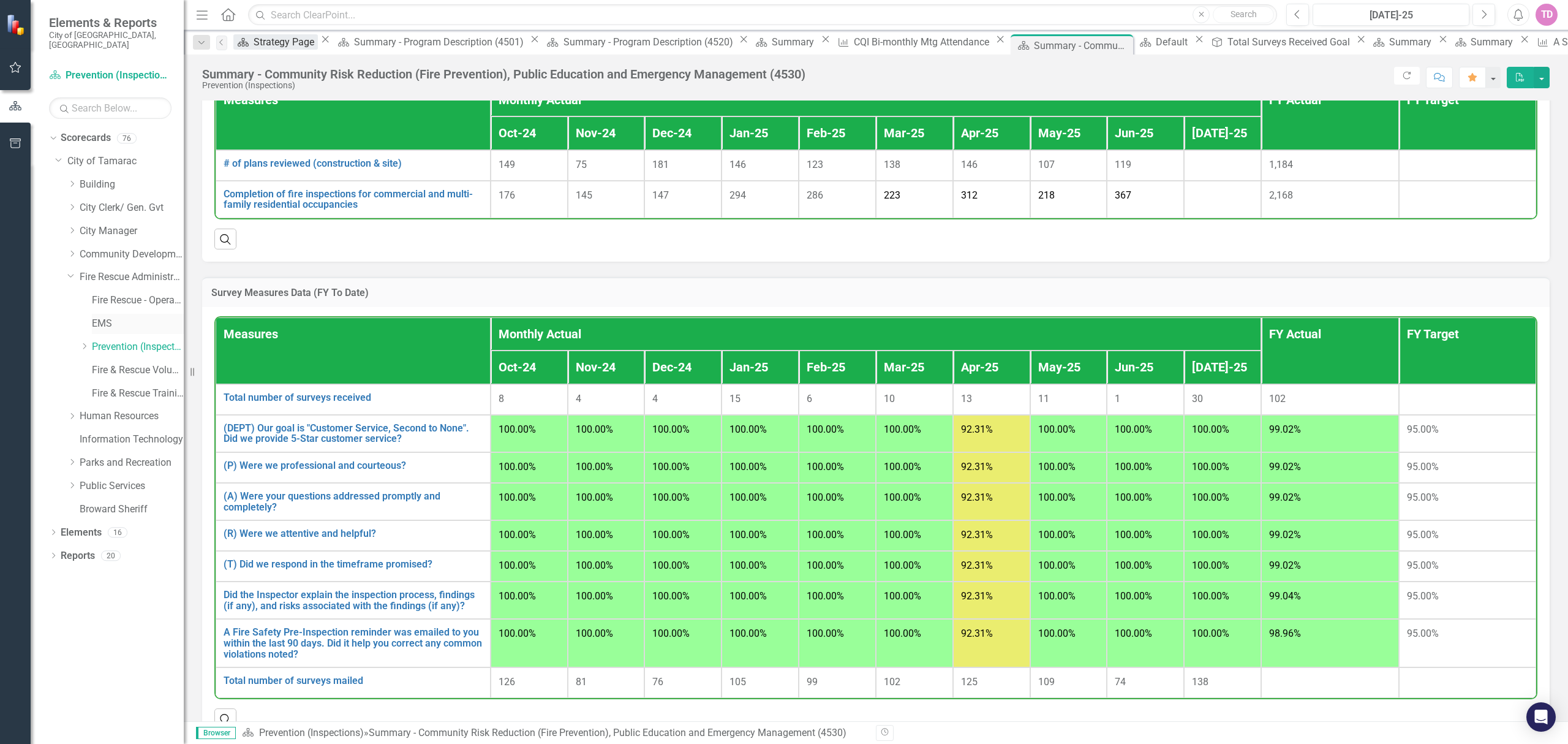
click at [99, 317] on link "EMS" at bounding box center [138, 323] width 92 height 14
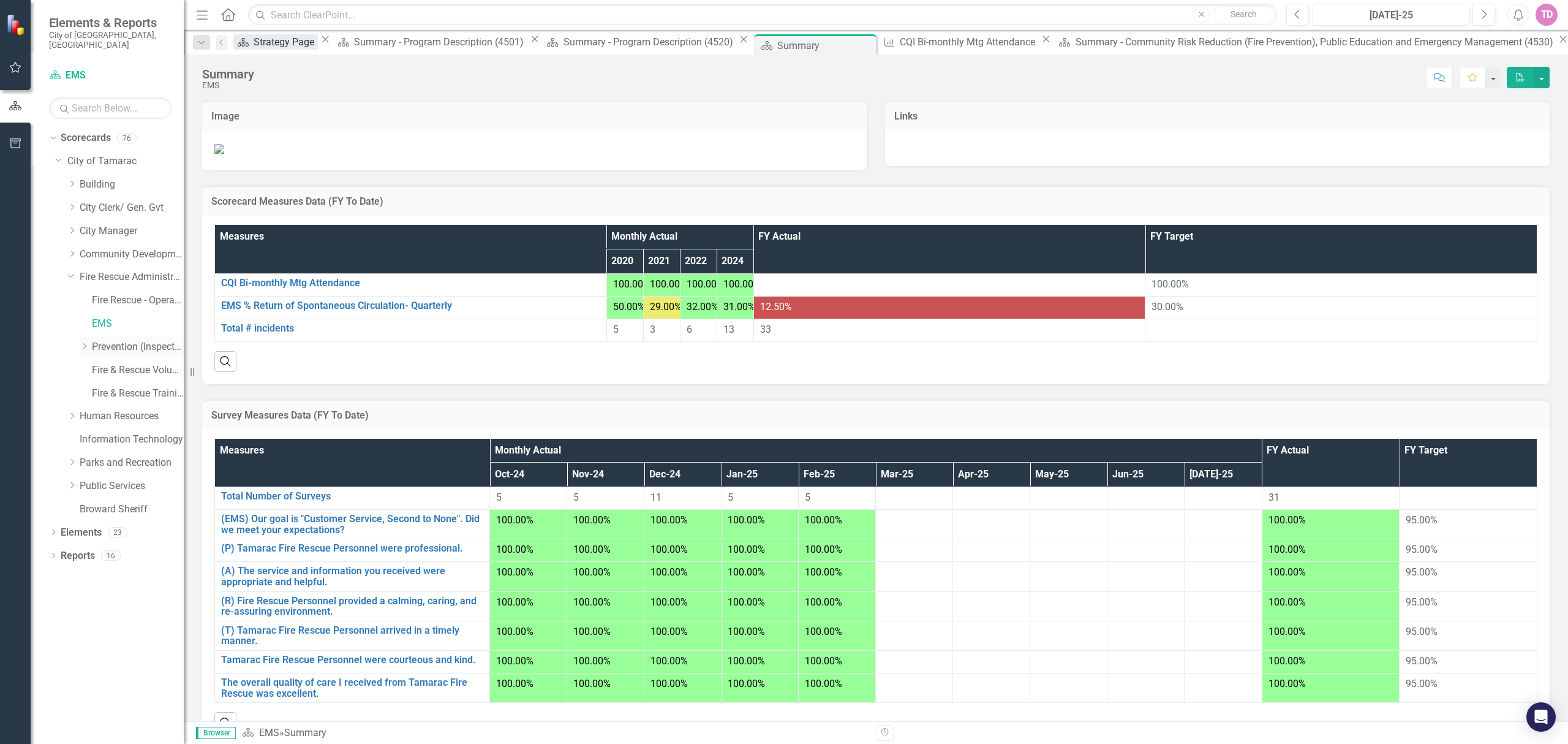
click at [106, 340] on link "Prevention (Inspections)" at bounding box center [138, 347] width 92 height 14
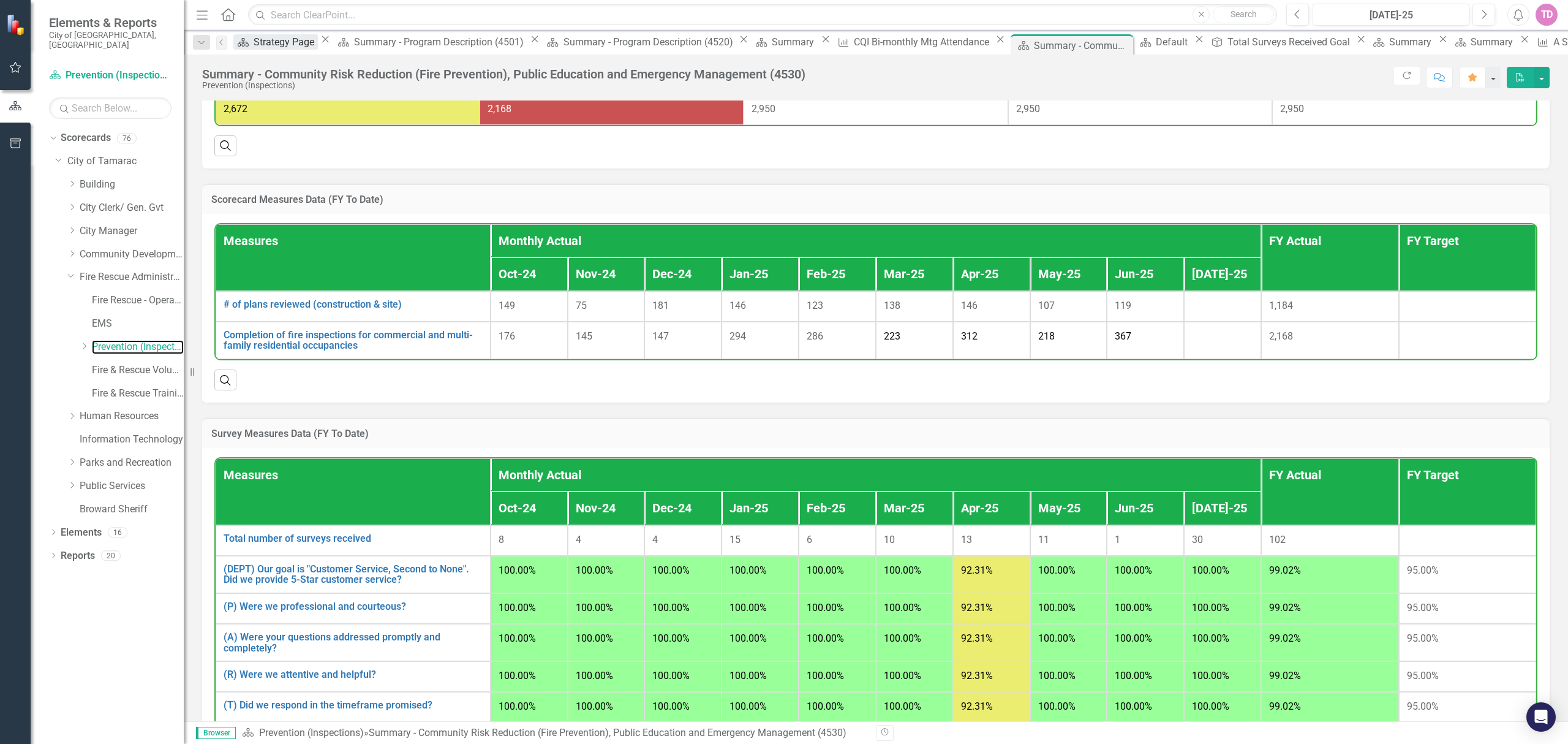
scroll to position [817, 0]
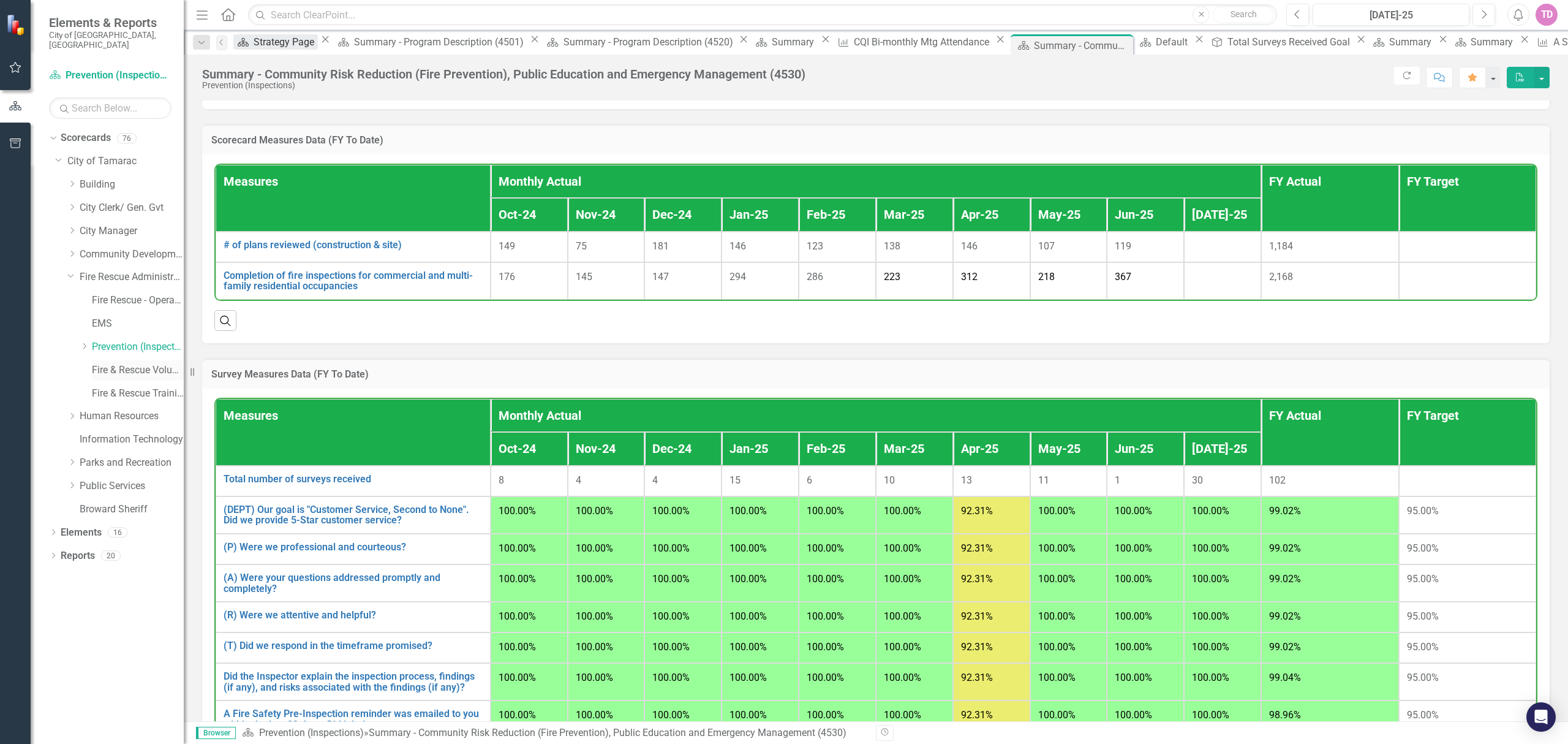
click at [125, 366] on link "Fire & Rescue Volunteers" at bounding box center [138, 370] width 92 height 14
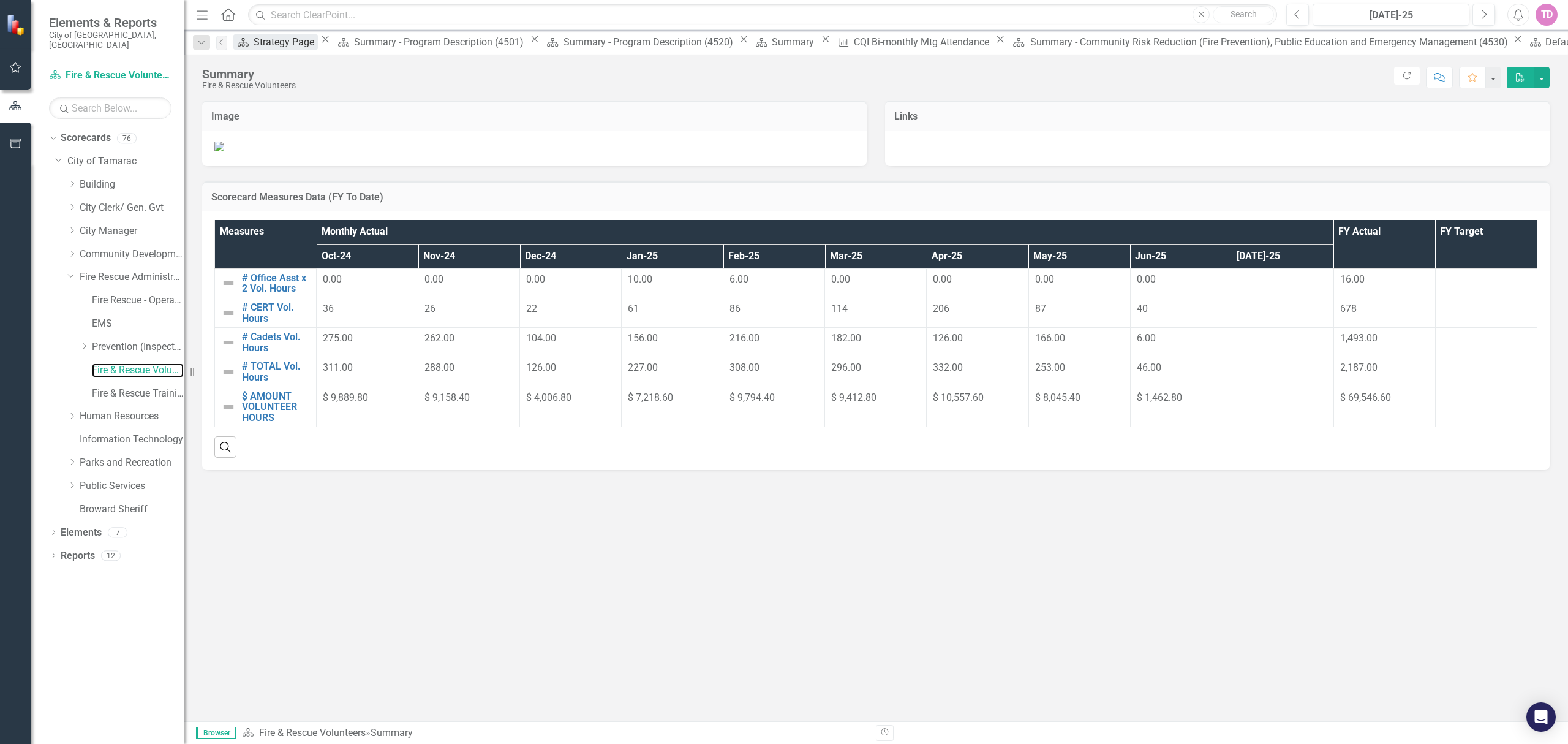
scroll to position [384, 0]
click at [110, 340] on link "Prevention (Inspections)" at bounding box center [138, 347] width 92 height 14
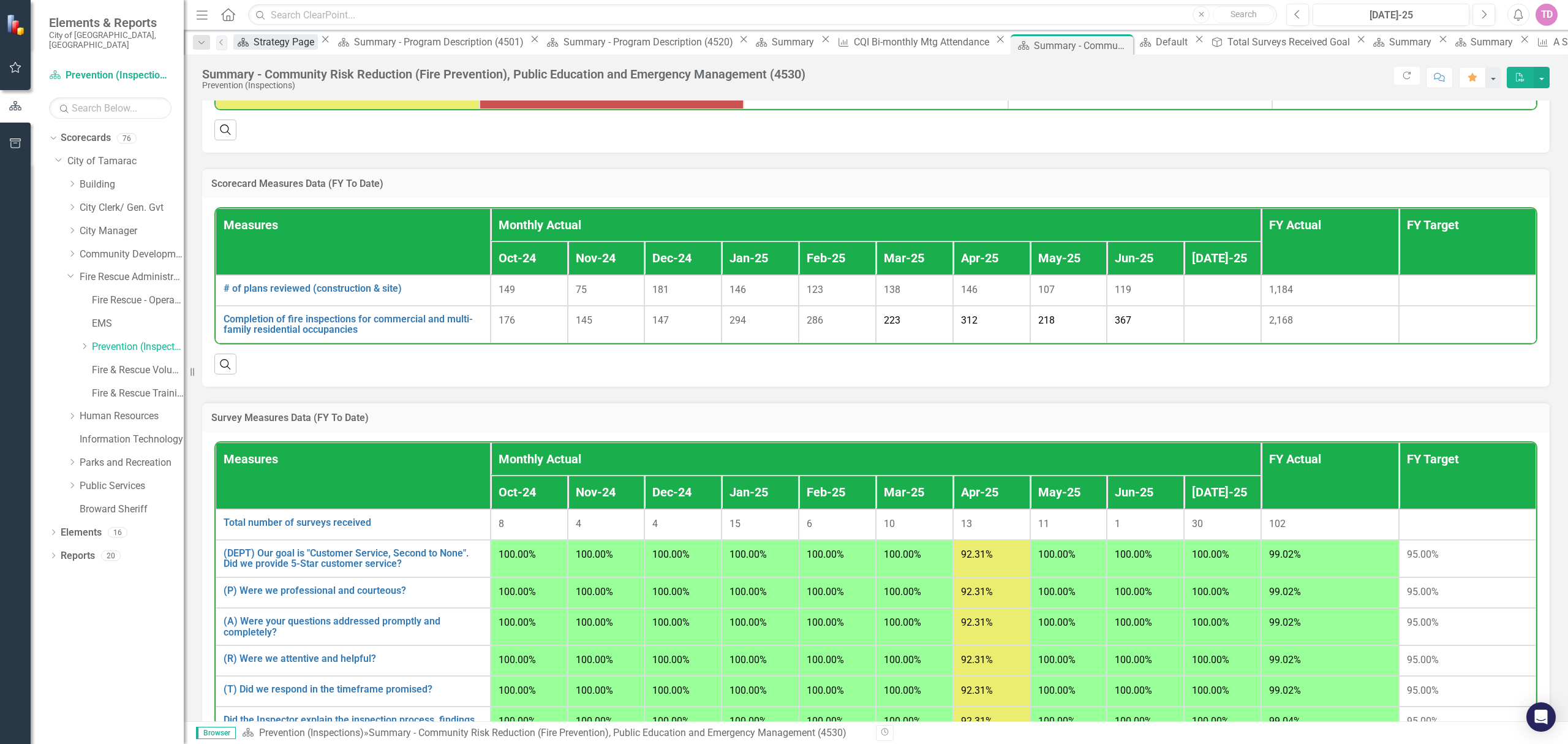
scroll to position [1019, 0]
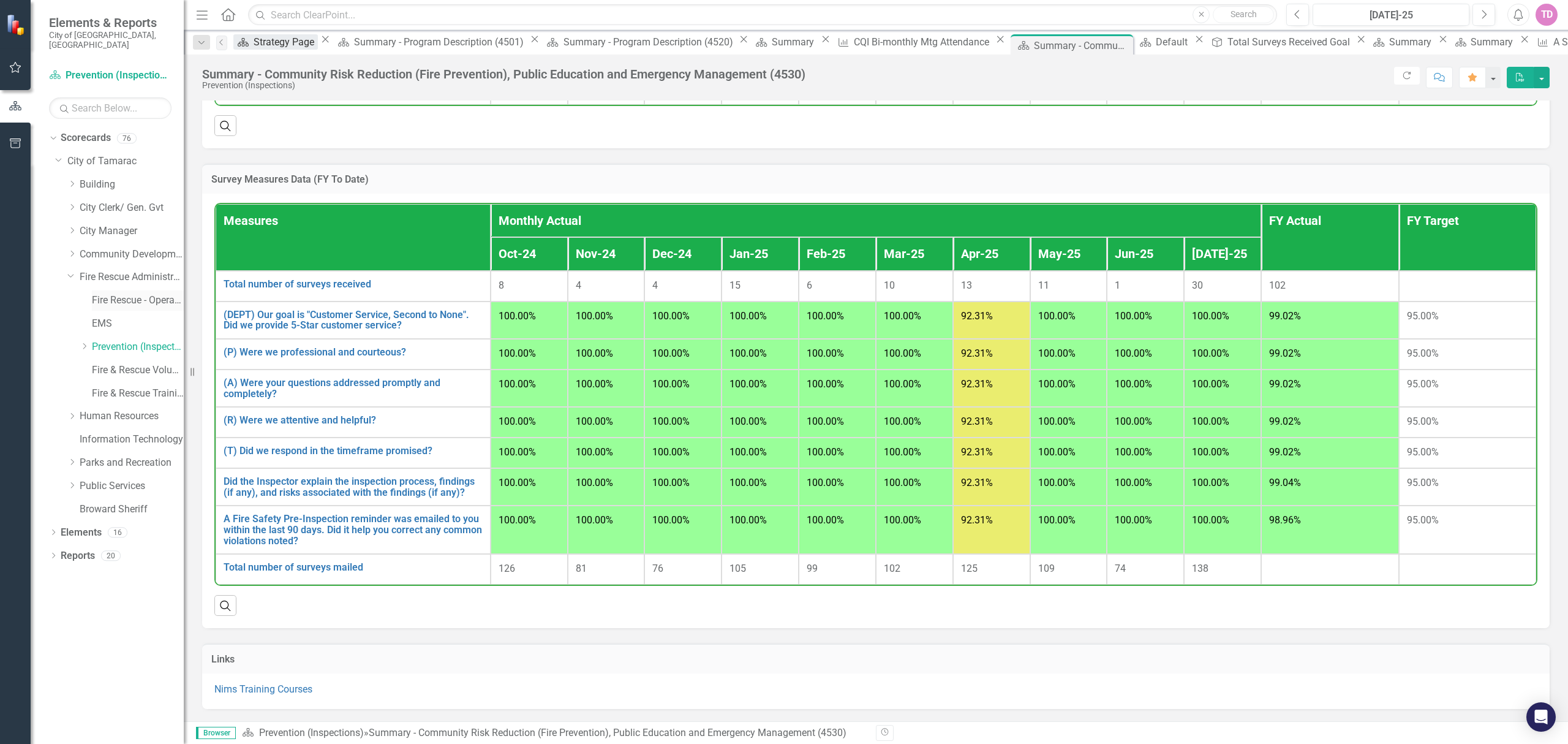
click at [125, 294] on link "Fire Rescue - Operations" at bounding box center [138, 301] width 92 height 14
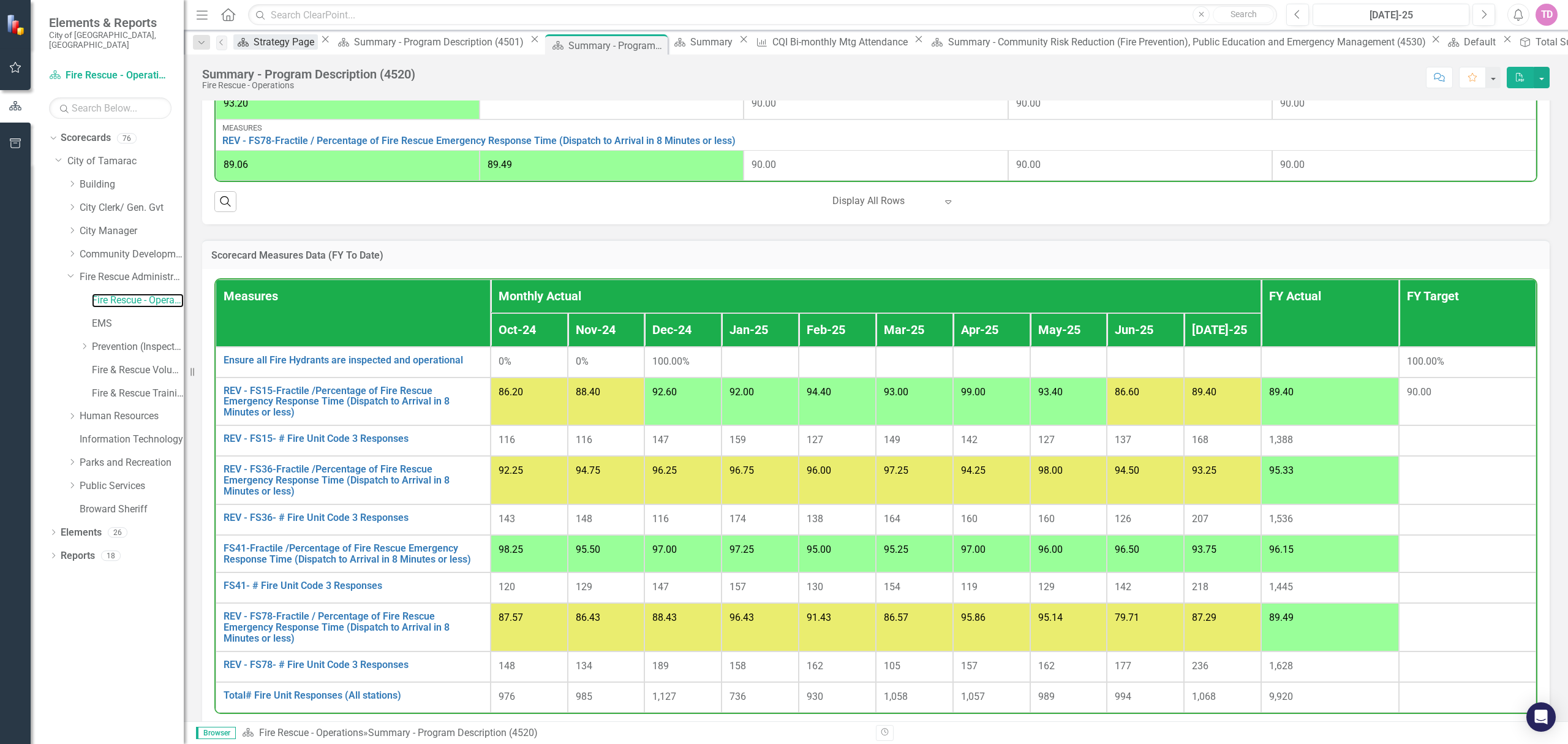
scroll to position [965, 0]
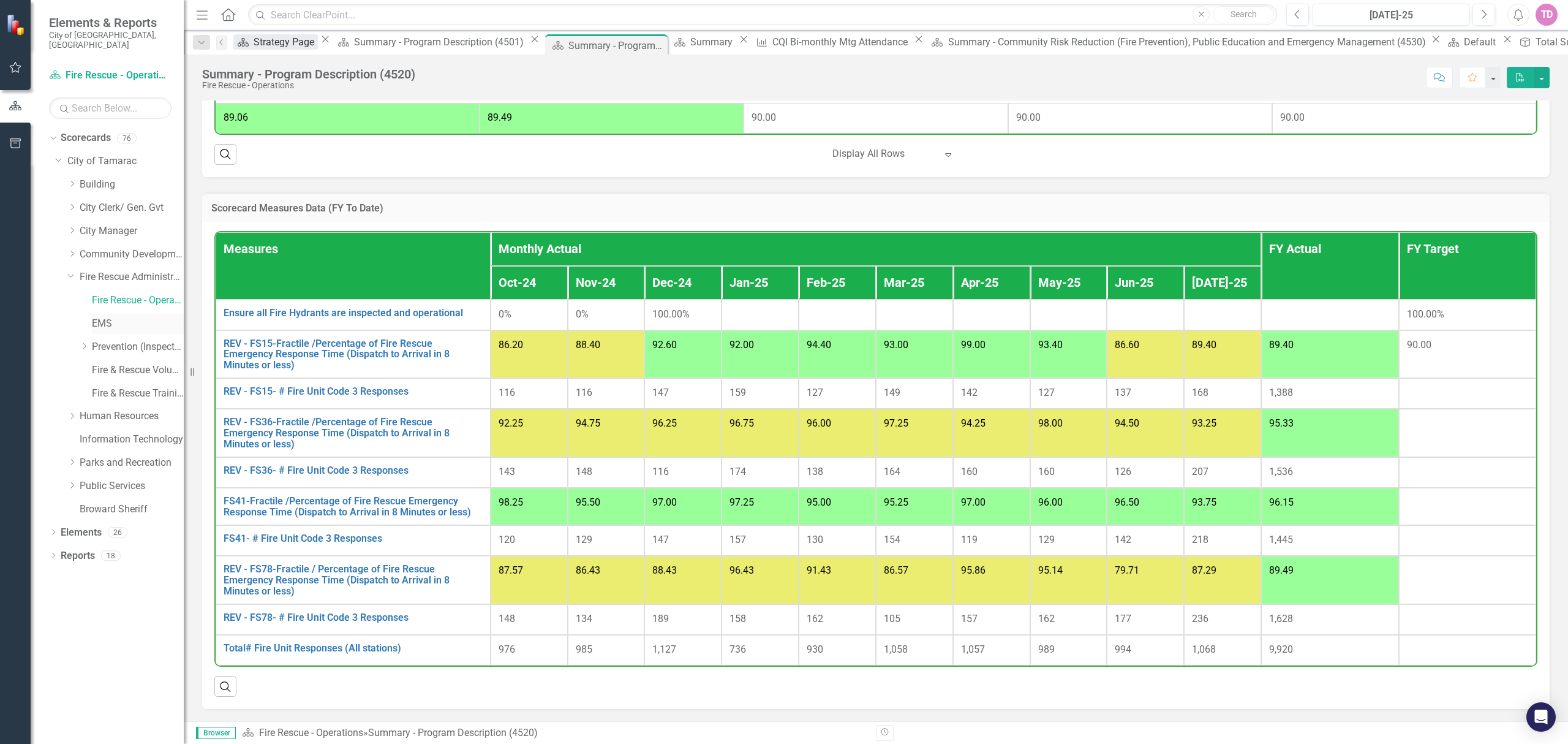
click at [103, 317] on link "EMS" at bounding box center [138, 323] width 92 height 14
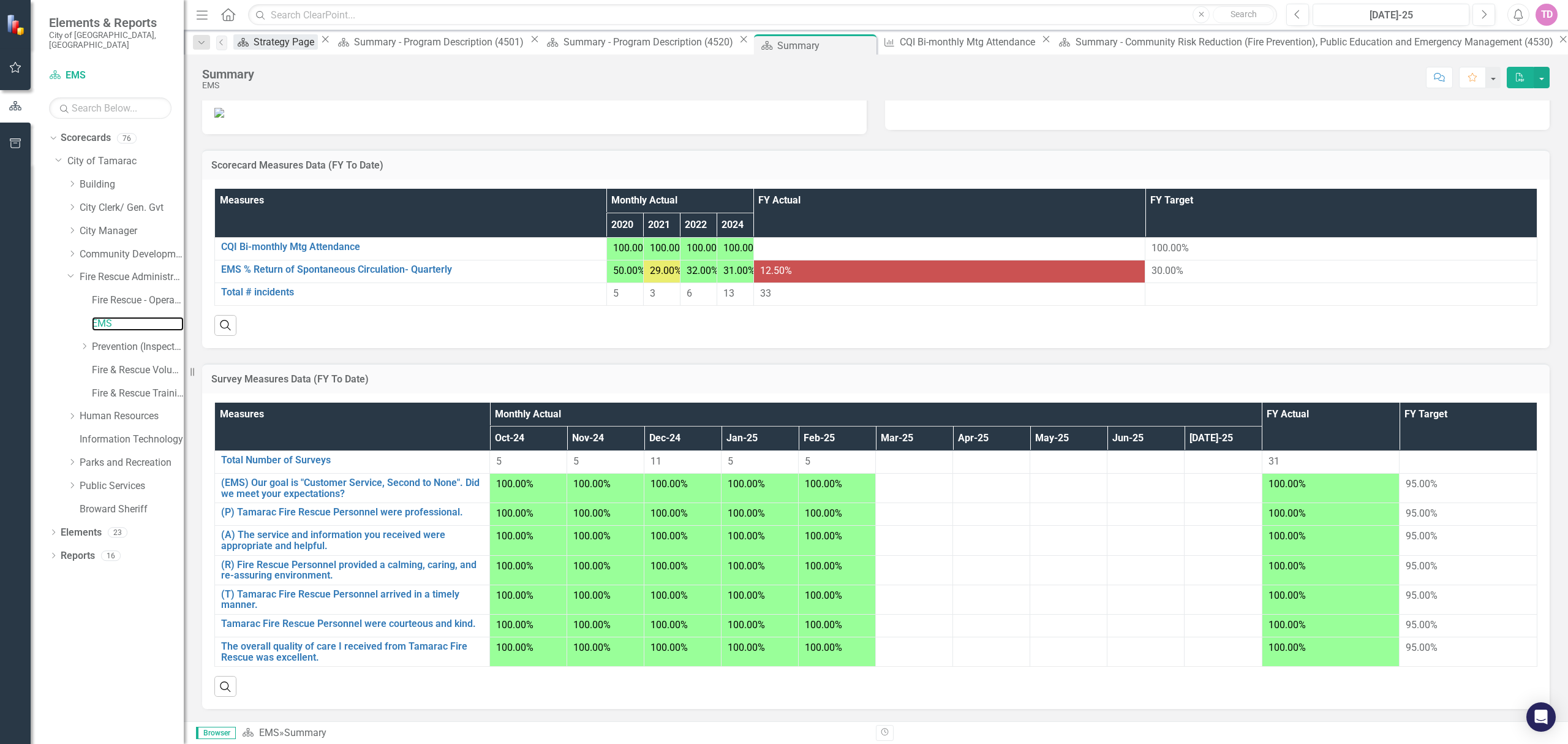
scroll to position [327, 0]
click at [132, 387] on link "Fire & Rescue Training" at bounding box center [138, 394] width 92 height 14
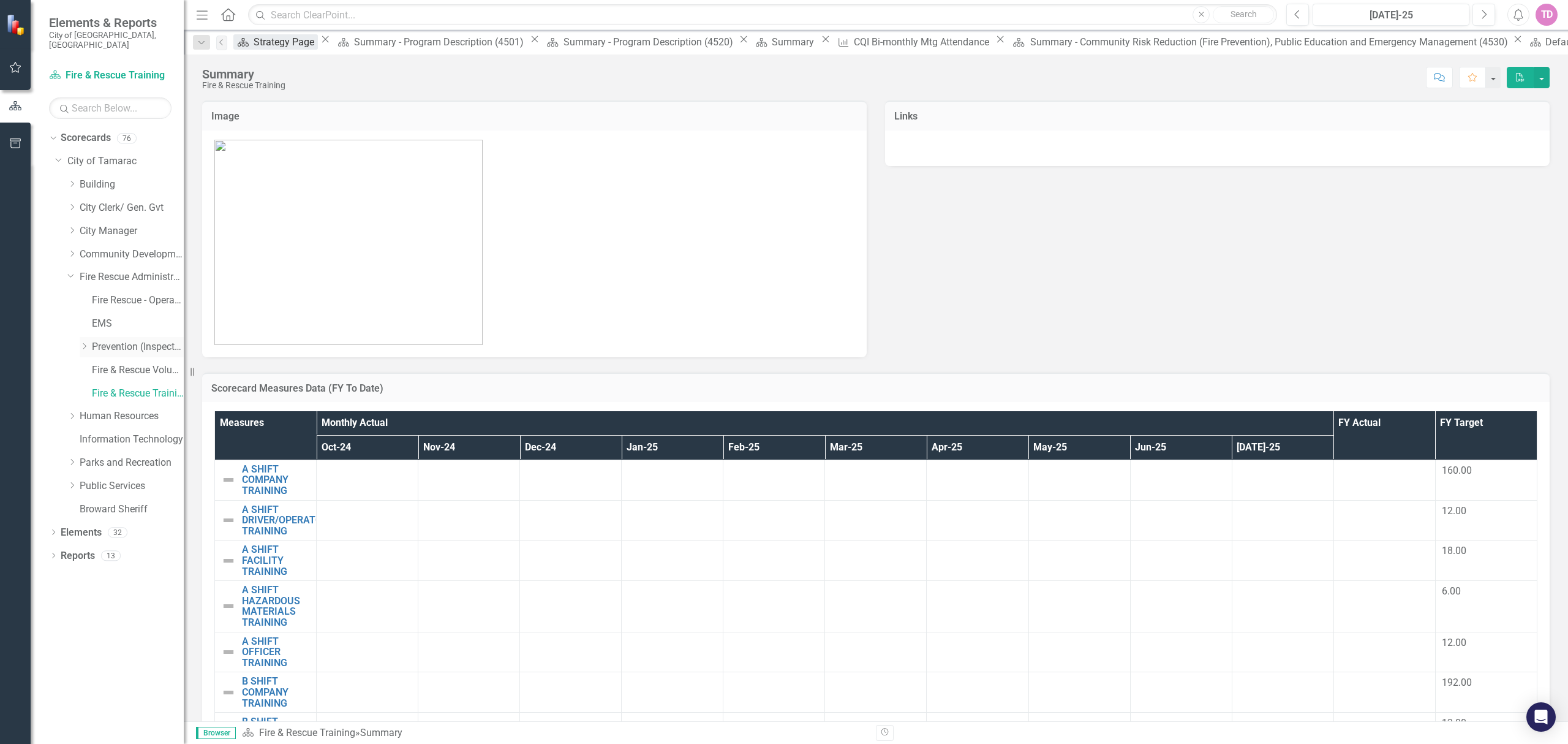
click at [85, 343] on icon "Dropdown" at bounding box center [84, 346] width 9 height 8
click at [126, 360] on link "Car Seat Installation Survey" at bounding box center [125, 367] width 116 height 14
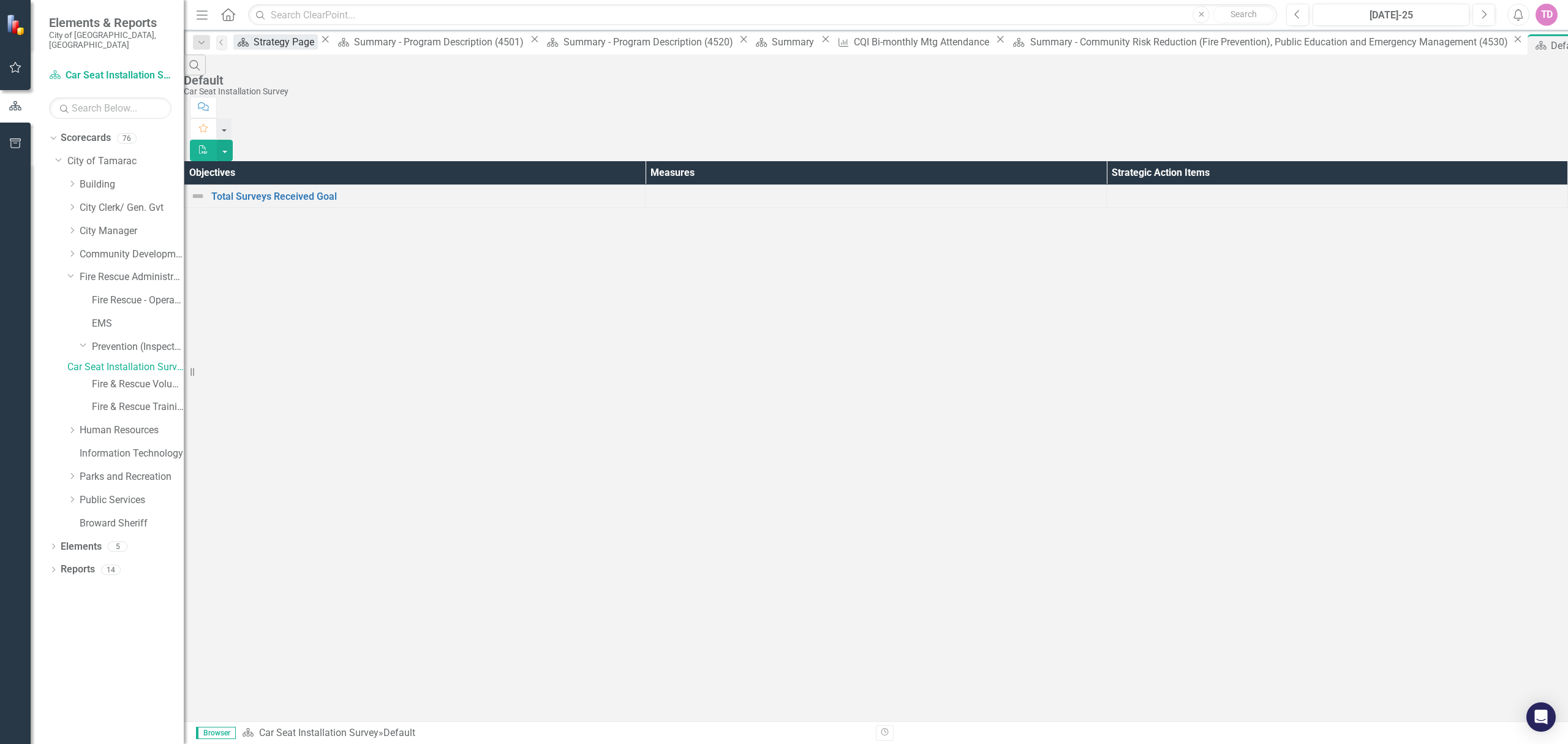
click at [206, 189] on img at bounding box center [197, 196] width 15 height 15
click at [254, 191] on link "Total Surveys Received Goal" at bounding box center [425, 197] width 427 height 11
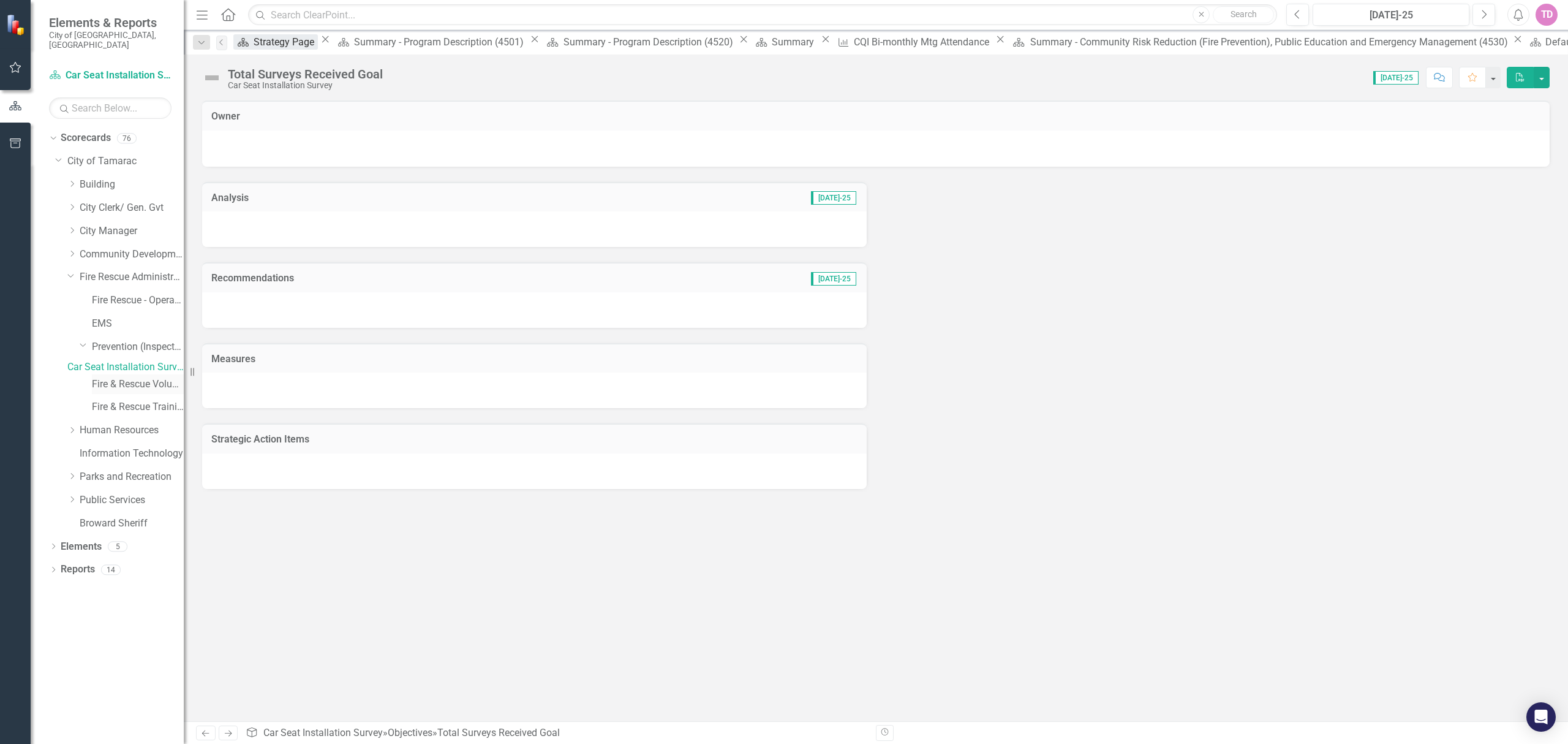
click at [131, 386] on link "Fire & Rescue Volunteers" at bounding box center [138, 385] width 92 height 14
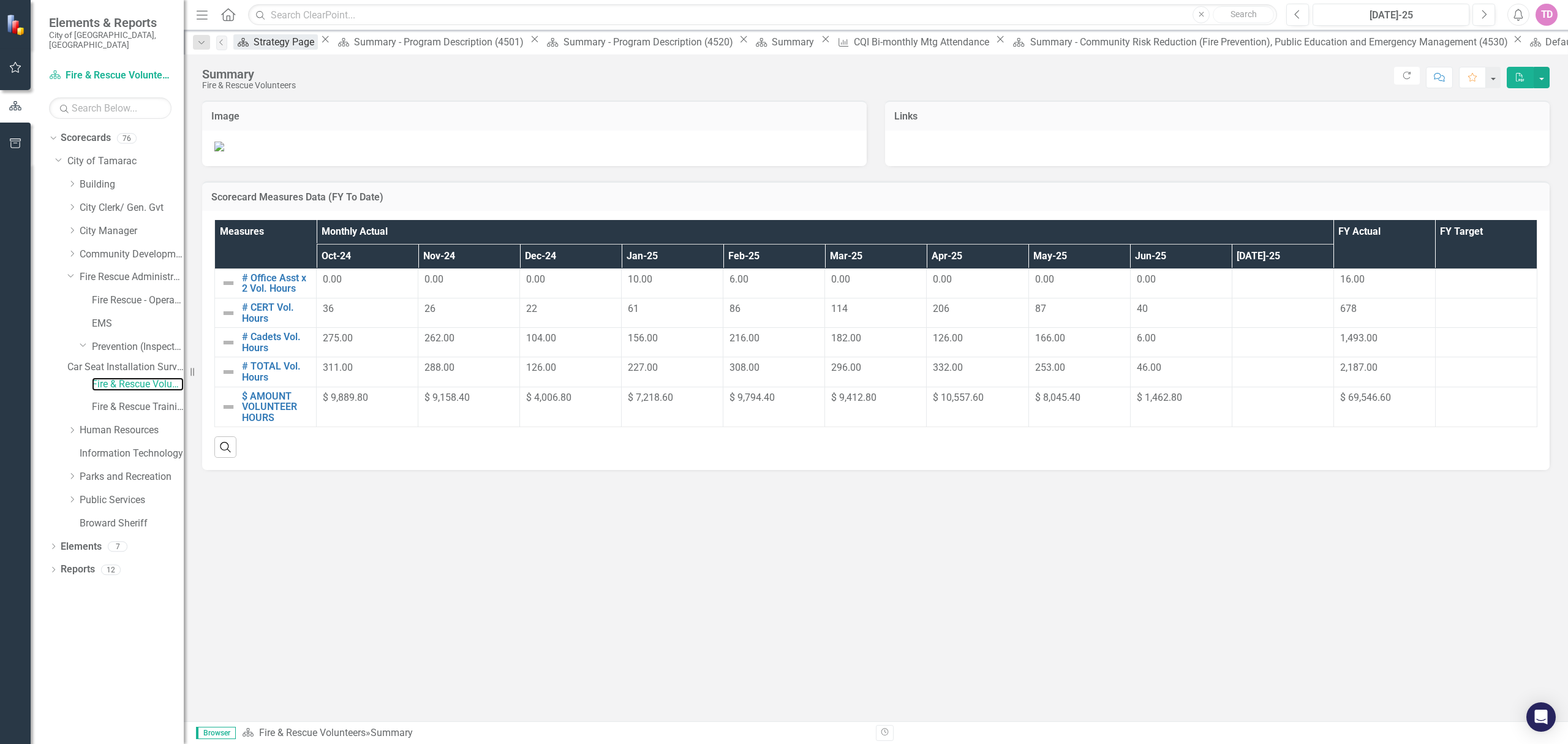
scroll to position [384, 0]
click at [135, 408] on link "Fire & Rescue Training" at bounding box center [138, 407] width 92 height 14
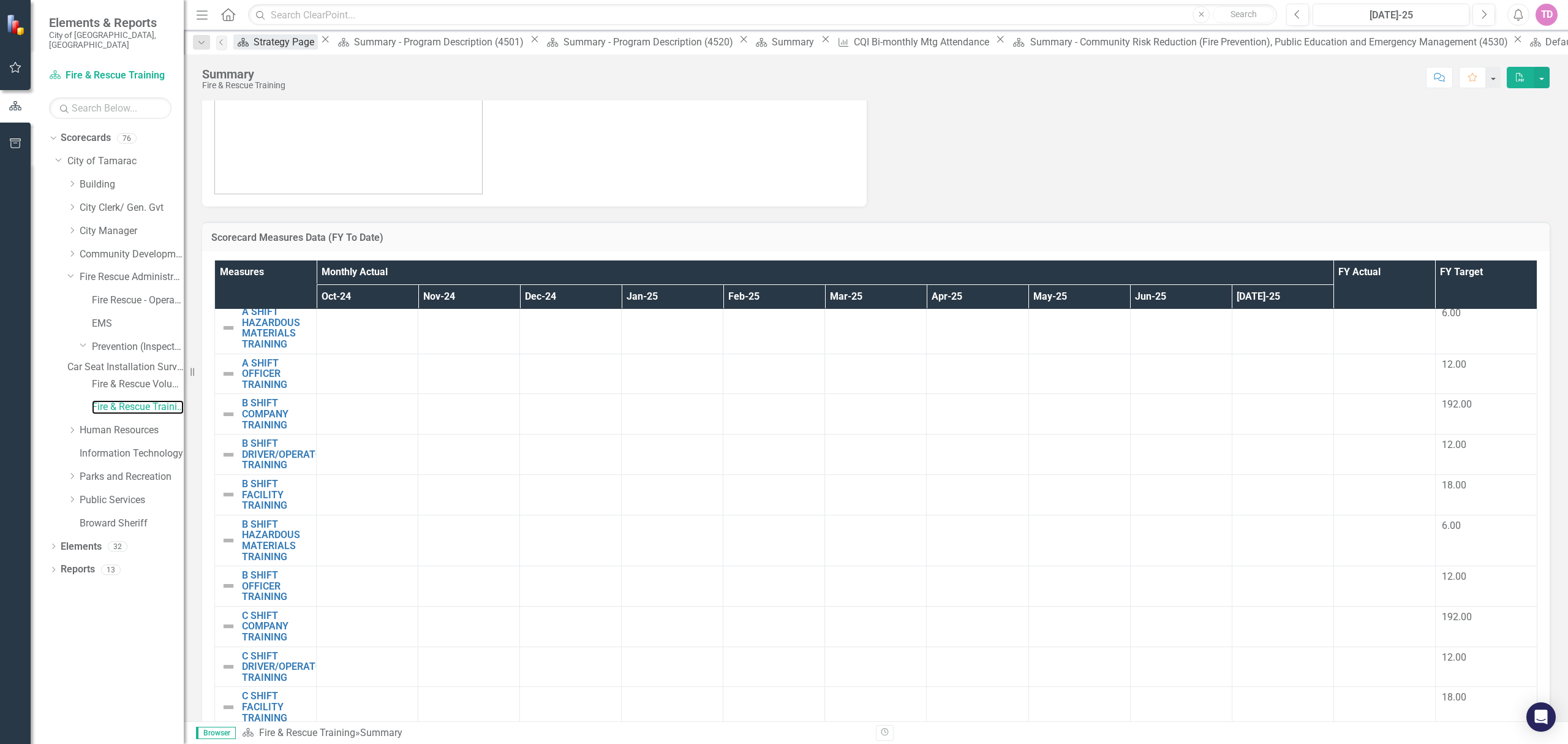
scroll to position [303, 0]
